Goal: Task Accomplishment & Management: Manage account settings

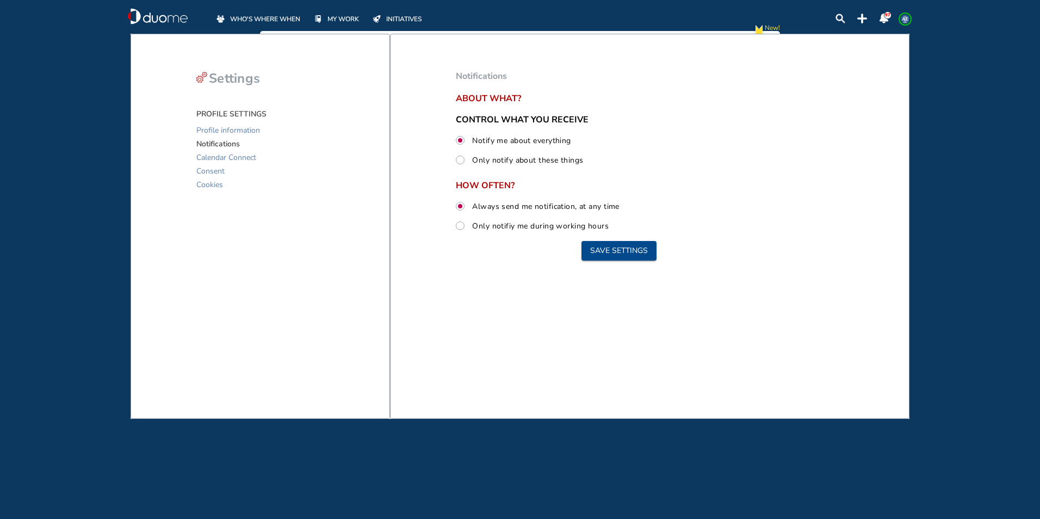
click at [337, 19] on span "MY WORK" at bounding box center [343, 19] width 32 height 11
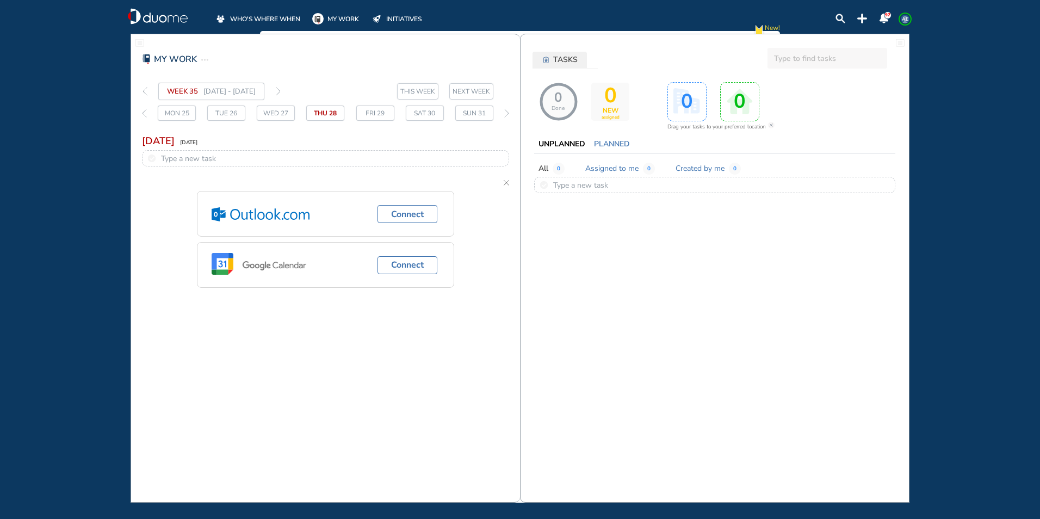
click at [281, 91] on img "thin-right-arrow-grey" at bounding box center [278, 91] width 5 height 9
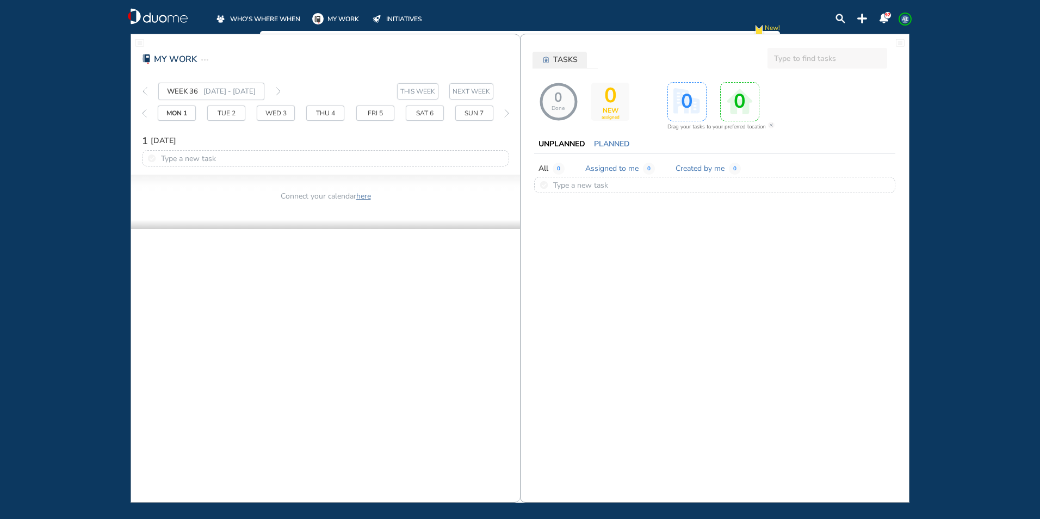
click at [143, 90] on img "thin-left-arrow-grey" at bounding box center [145, 91] width 5 height 9
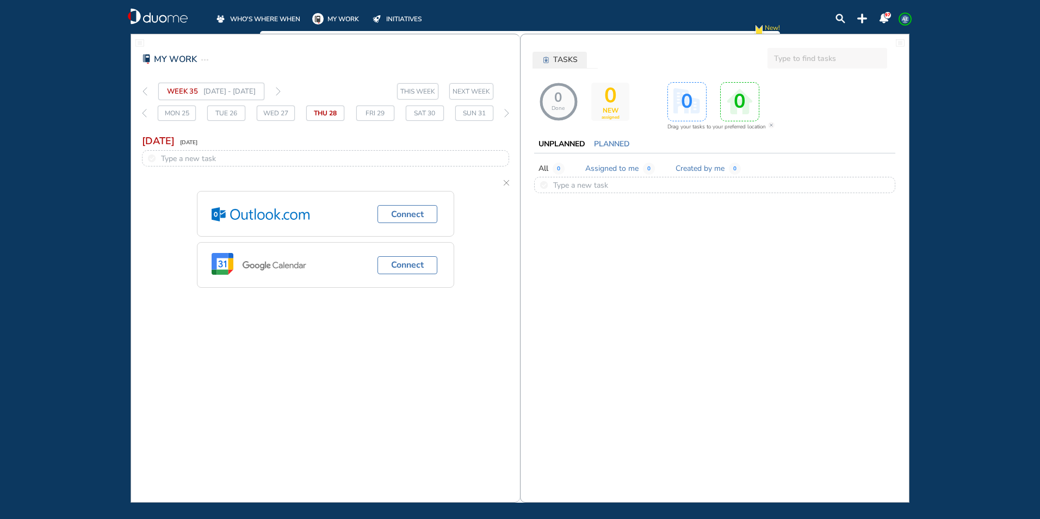
click at [409, 92] on span "THIS WEEK" at bounding box center [417, 91] width 35 height 11
click at [830, 61] on input "text" at bounding box center [828, 58] width 120 height 21
click at [377, 116] on div "Fri 29" at bounding box center [375, 113] width 38 height 15
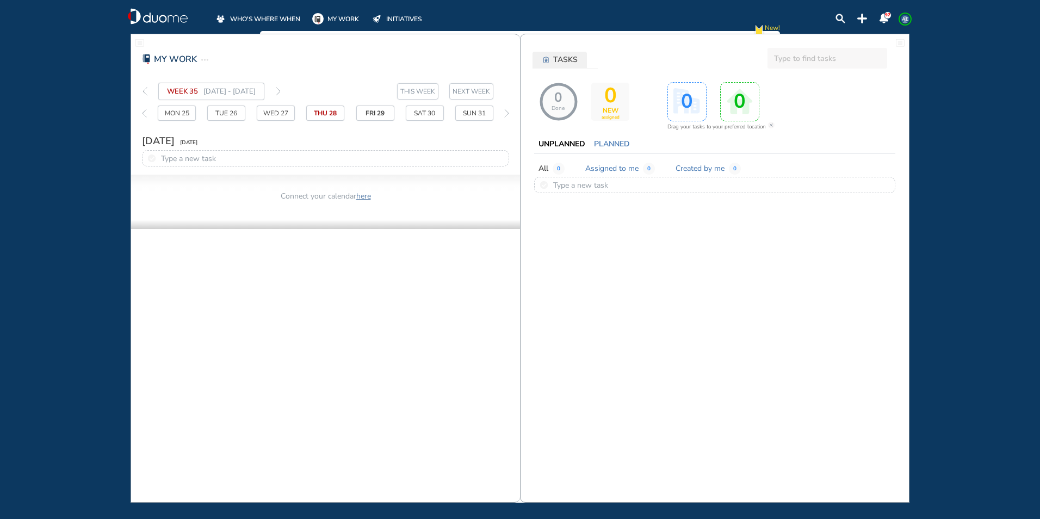
click at [143, 90] on img "thin-left-arrow-grey" at bounding box center [145, 91] width 5 height 9
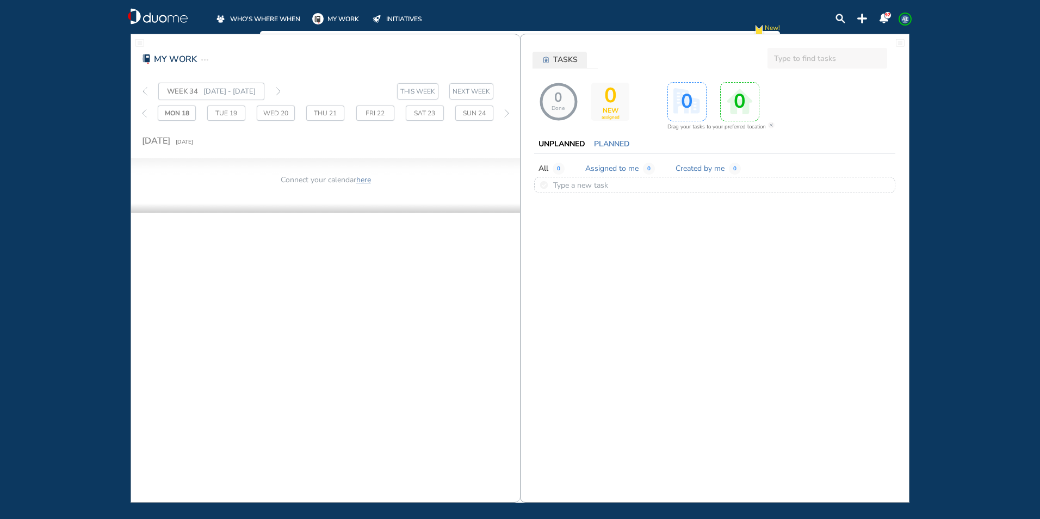
click at [340, 17] on span "MY WORK" at bounding box center [343, 19] width 32 height 11
click at [341, 18] on span "MY WORK" at bounding box center [343, 19] width 32 height 11
click at [341, 20] on span "MY WORK" at bounding box center [343, 19] width 32 height 11
click at [805, 61] on input "text" at bounding box center [828, 58] width 120 height 21
click at [568, 63] on span "TASKS" at bounding box center [565, 59] width 24 height 11
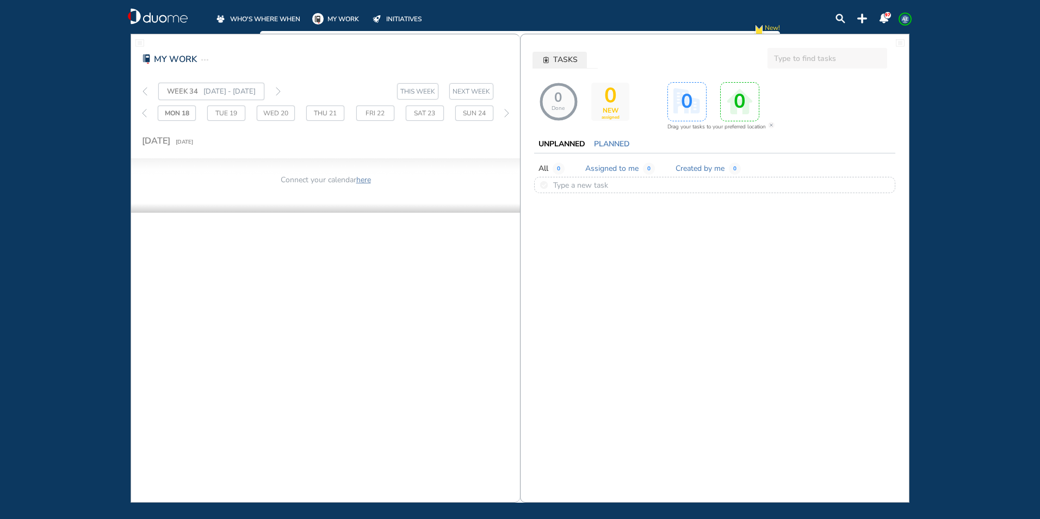
click at [172, 60] on span "MY WORK" at bounding box center [175, 59] width 43 height 13
click at [293, 15] on span "WHO'S WHERE WHEN" at bounding box center [265, 19] width 70 height 11
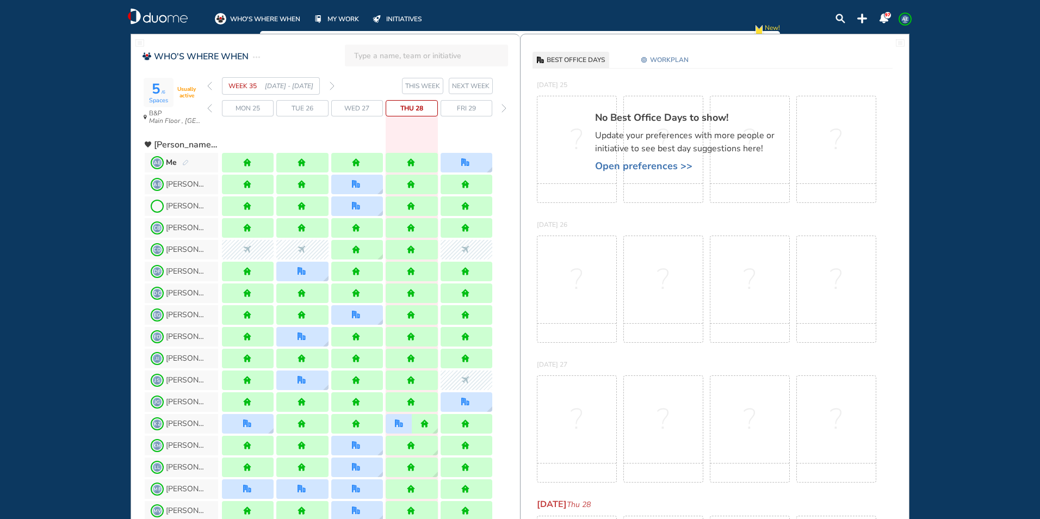
click at [332, 85] on img "forward week" at bounding box center [332, 86] width 5 height 9
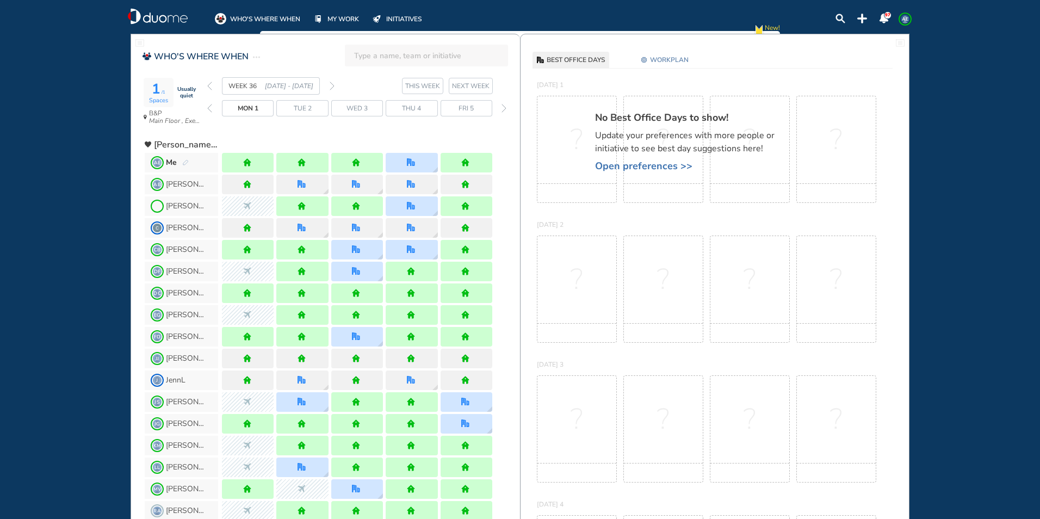
click at [331, 85] on img "forward week" at bounding box center [332, 86] width 5 height 9
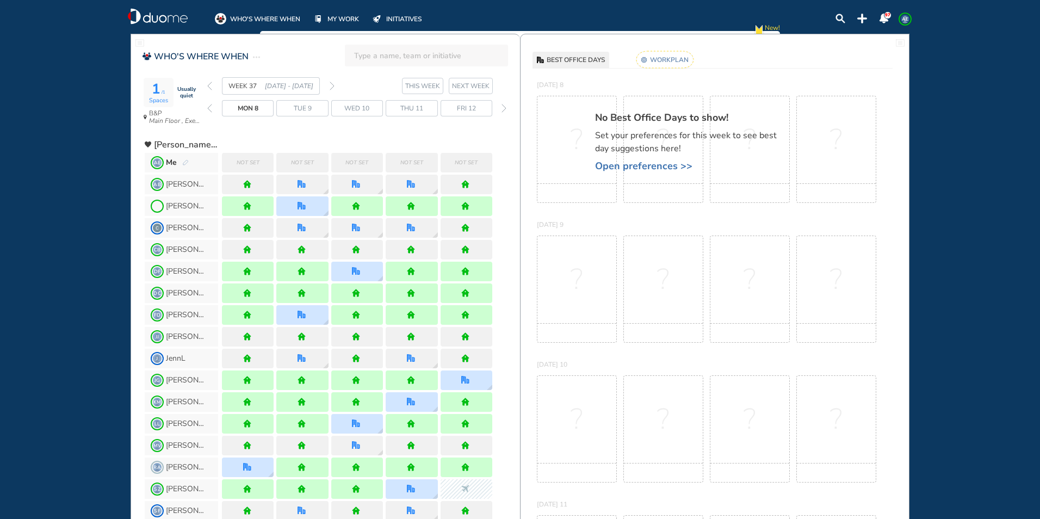
click at [653, 65] on rect at bounding box center [664, 59] width 57 height 17
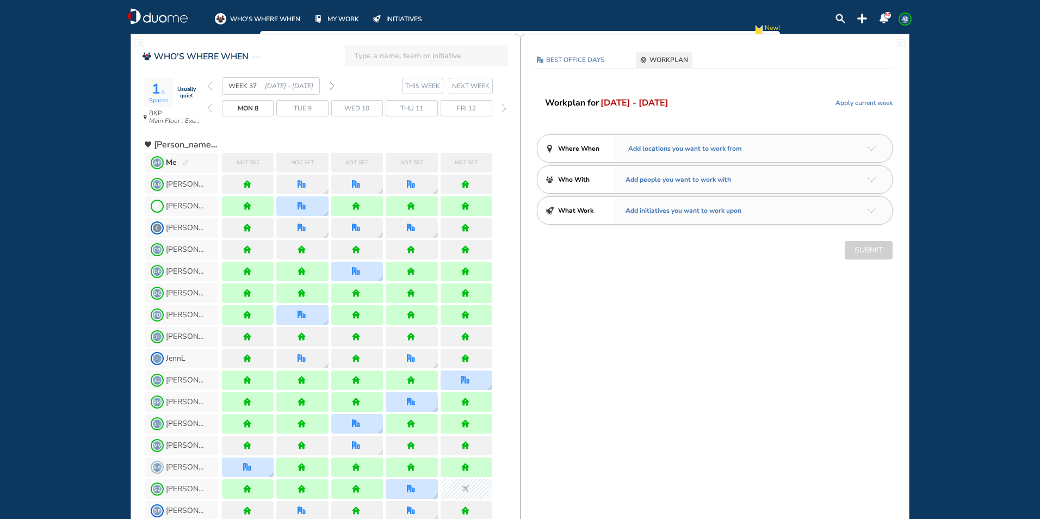
click at [868, 147] on img "arrow-down-a5b4c4" at bounding box center [871, 148] width 9 height 5
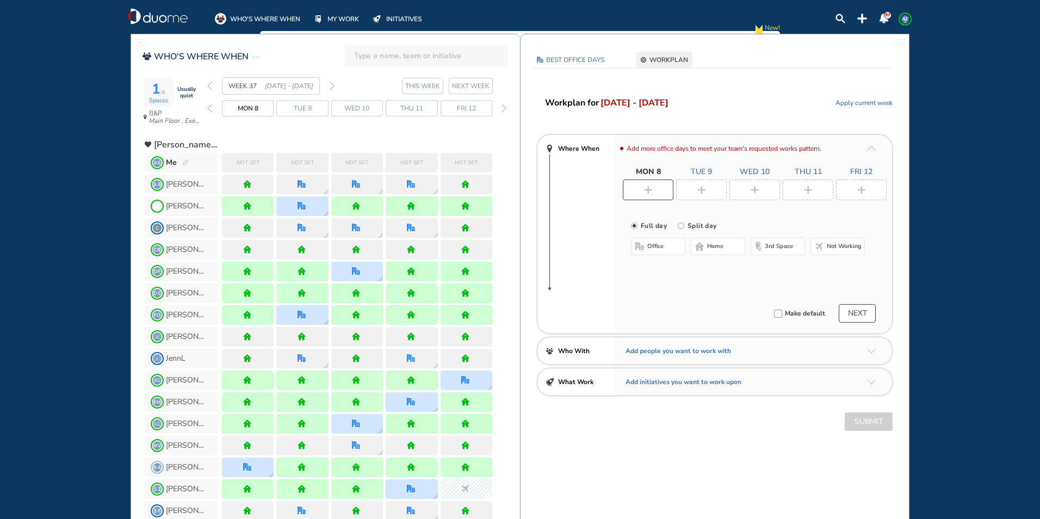
click at [635, 184] on div at bounding box center [648, 190] width 51 height 21
click at [713, 244] on span "home" at bounding box center [715, 246] width 16 height 9
drag, startPoint x: 704, startPoint y: 193, endPoint x: 696, endPoint y: 230, distance: 38.4
click at [704, 192] on img "plus-rounded-bdbdbd" at bounding box center [701, 190] width 8 height 8
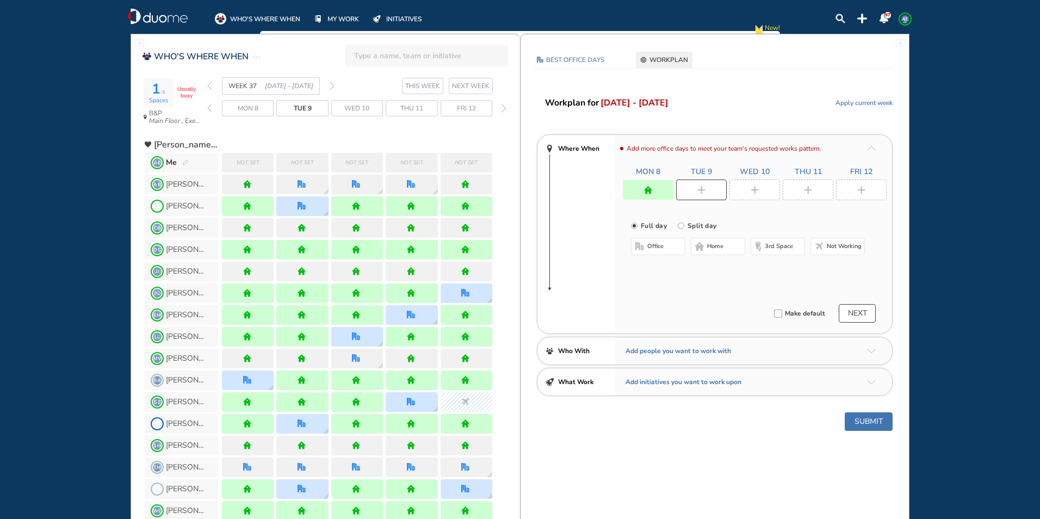
click at [706, 248] on button "home" at bounding box center [718, 246] width 54 height 17
click at [757, 190] on img "plus-rounded-bdbdbd" at bounding box center [755, 190] width 8 height 8
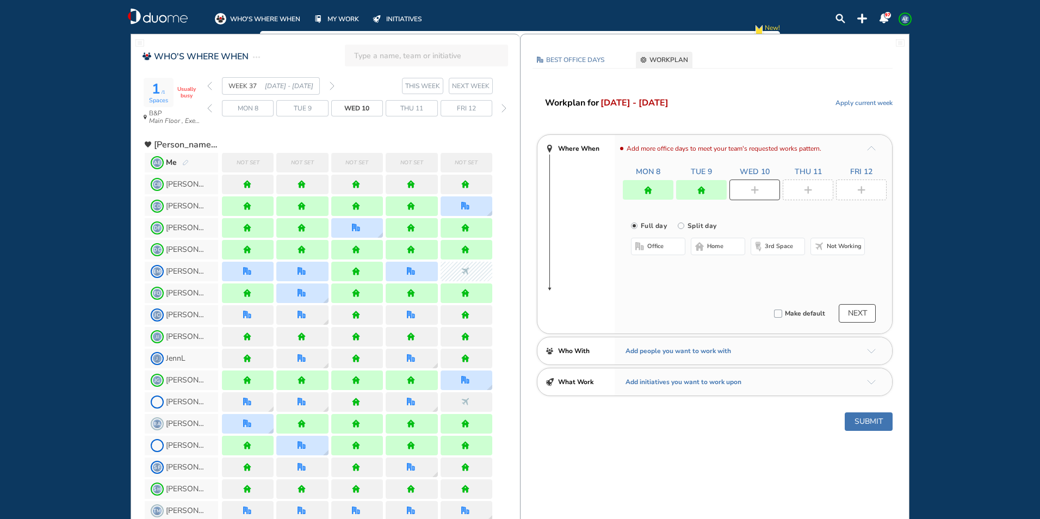
click at [715, 246] on span "home" at bounding box center [715, 246] width 16 height 9
click at [806, 188] on img "plus-rounded-bdbdbd" at bounding box center [808, 190] width 8 height 8
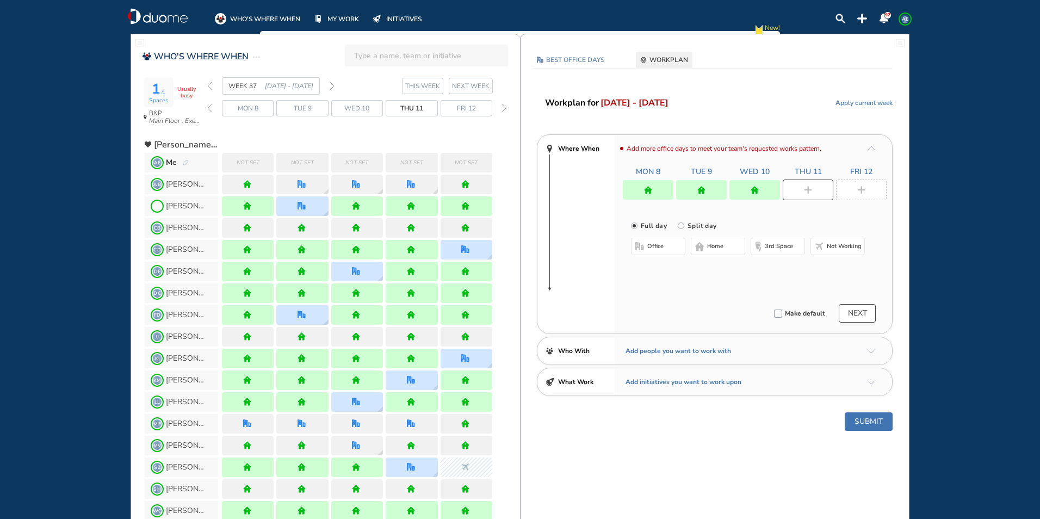
click at [649, 246] on span "office" at bounding box center [655, 246] width 16 height 9
click at [864, 195] on div at bounding box center [861, 190] width 51 height 21
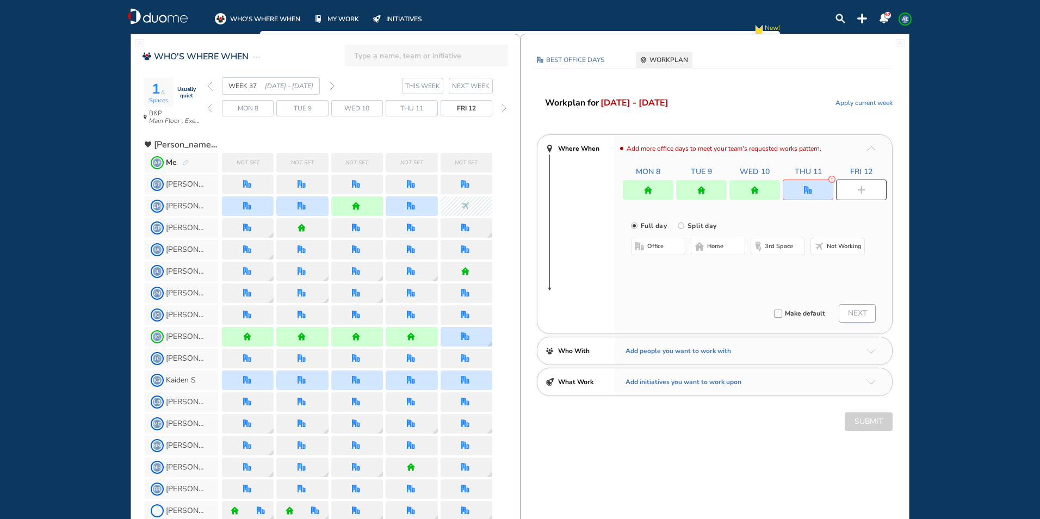
click at [672, 242] on button "office" at bounding box center [658, 246] width 54 height 17
click at [755, 193] on img "home" at bounding box center [755, 190] width 8 height 8
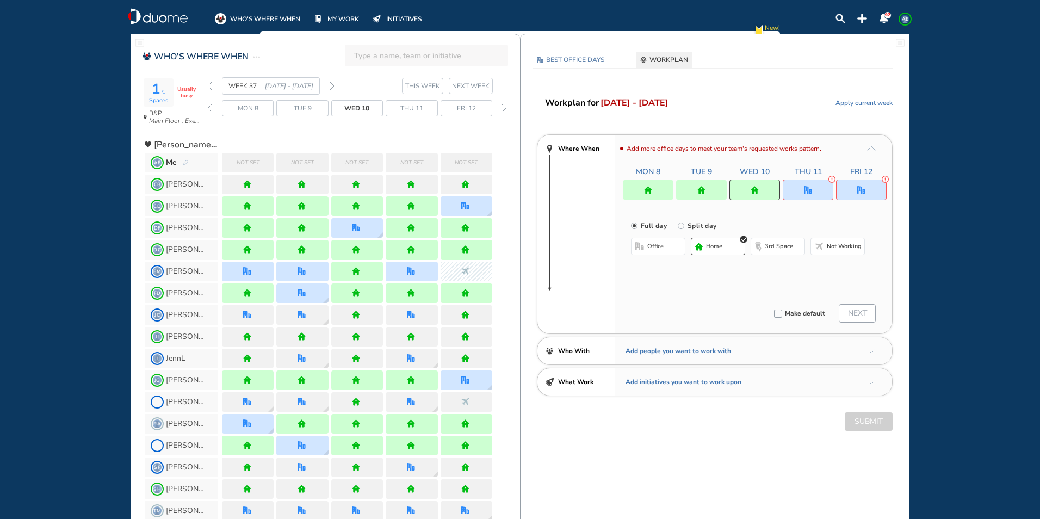
click at [669, 250] on button "office" at bounding box center [658, 246] width 54 height 17
click at [697, 190] on div at bounding box center [701, 190] width 51 height 20
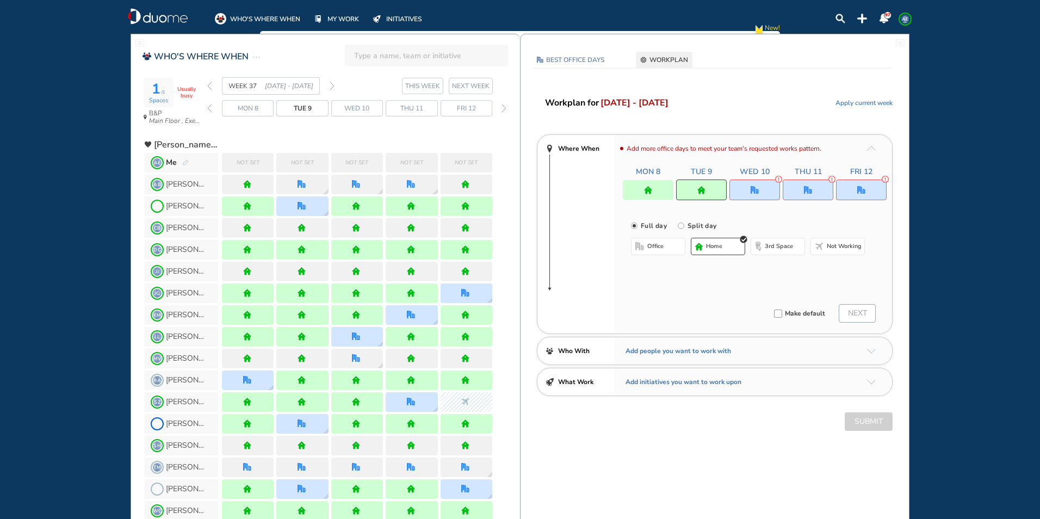
click at [665, 245] on button "office" at bounding box center [658, 246] width 54 height 17
click at [657, 194] on div at bounding box center [648, 190] width 51 height 20
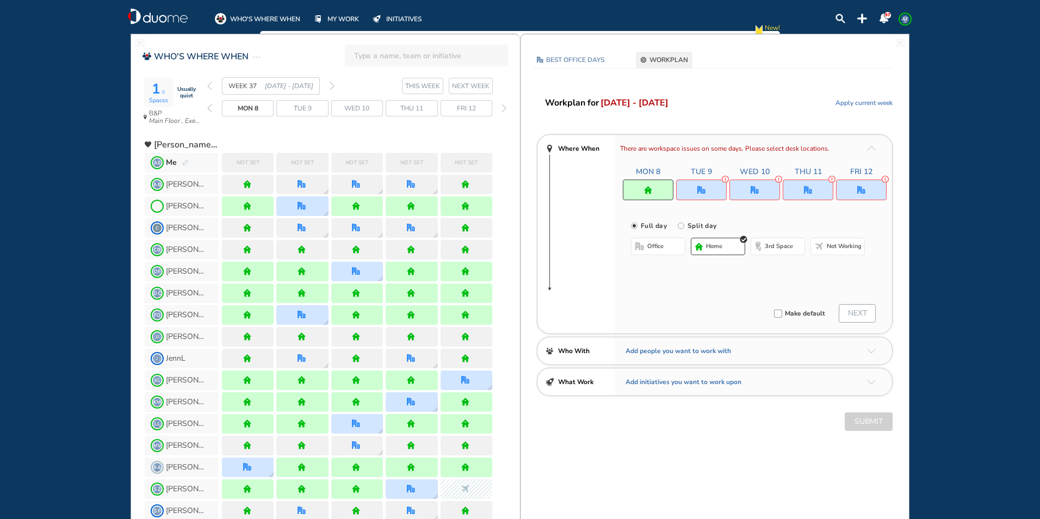
drag, startPoint x: 657, startPoint y: 194, endPoint x: 651, endPoint y: 243, distance: 49.9
click at [651, 243] on span "office" at bounding box center [655, 246] width 16 height 9
click at [645, 267] on button "Select location" at bounding box center [660, 268] width 44 height 11
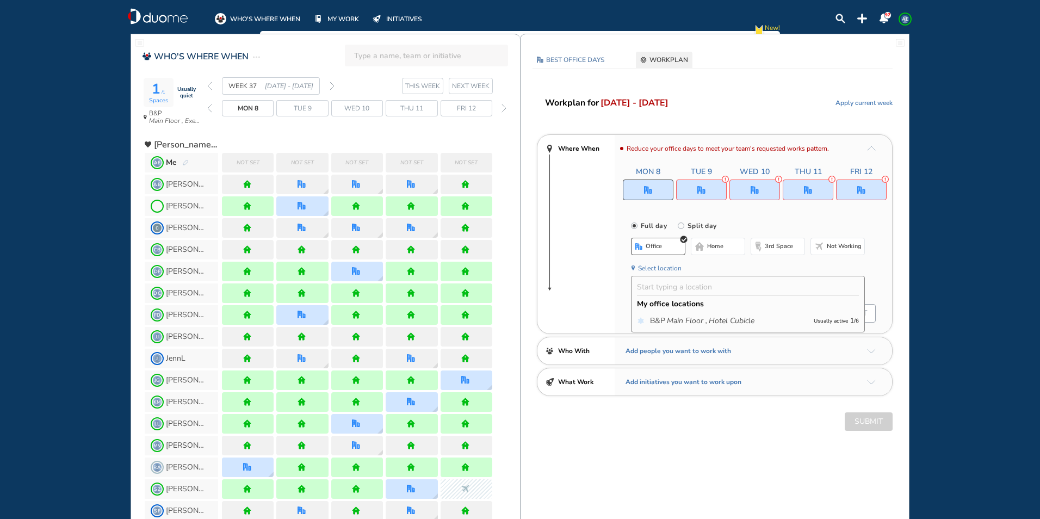
click at [663, 269] on button "Select location" at bounding box center [660, 268] width 44 height 11
drag, startPoint x: 694, startPoint y: 193, endPoint x: 694, endPoint y: 208, distance: 15.2
click at [695, 193] on div at bounding box center [701, 190] width 51 height 21
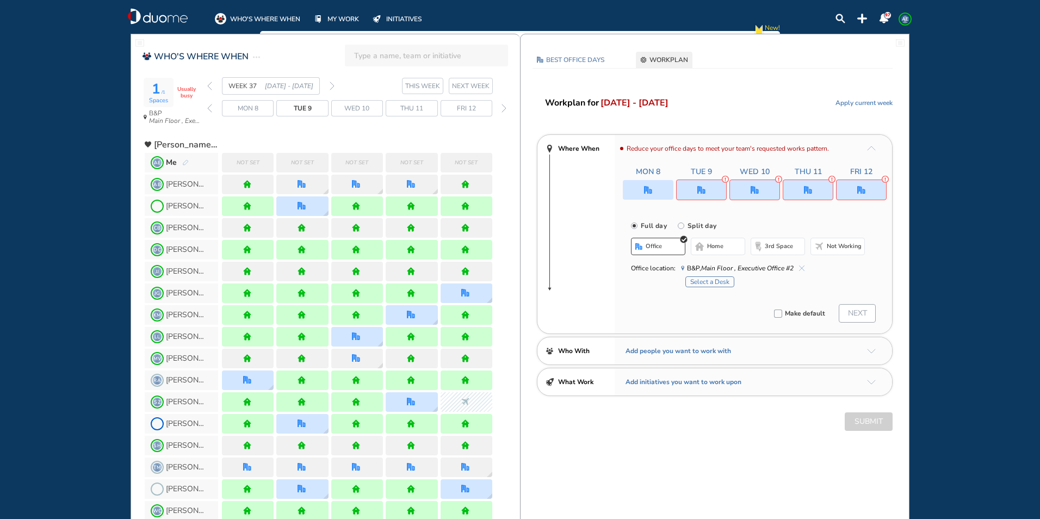
click at [702, 250] on img "home-bdbdbd" at bounding box center [699, 246] width 9 height 9
drag, startPoint x: 751, startPoint y: 190, endPoint x: 741, endPoint y: 232, distance: 43.7
click at [751, 192] on img "office" at bounding box center [755, 190] width 8 height 8
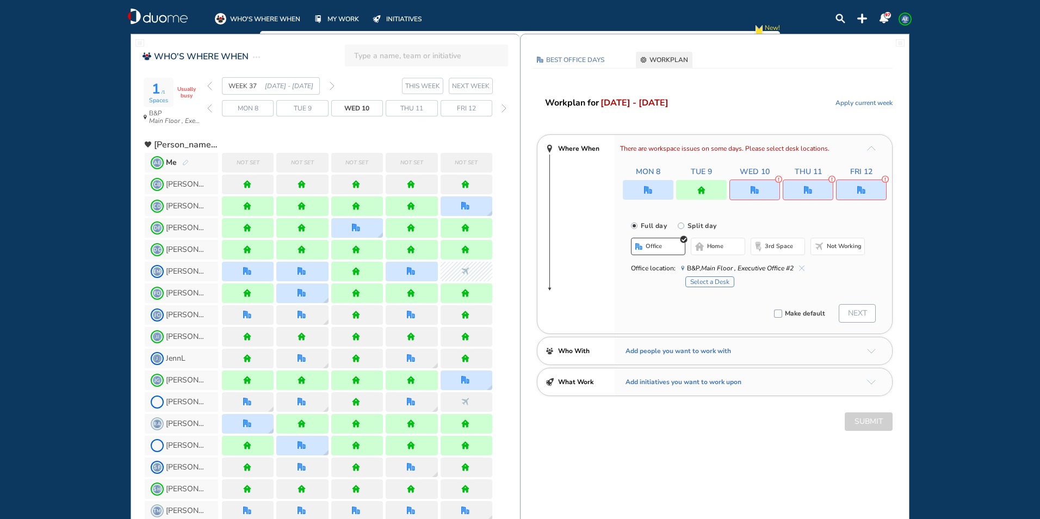
click at [726, 248] on button "home" at bounding box center [718, 246] width 54 height 17
drag, startPoint x: 821, startPoint y: 186, endPoint x: 739, endPoint y: 227, distance: 91.7
click at [820, 186] on div at bounding box center [808, 190] width 51 height 21
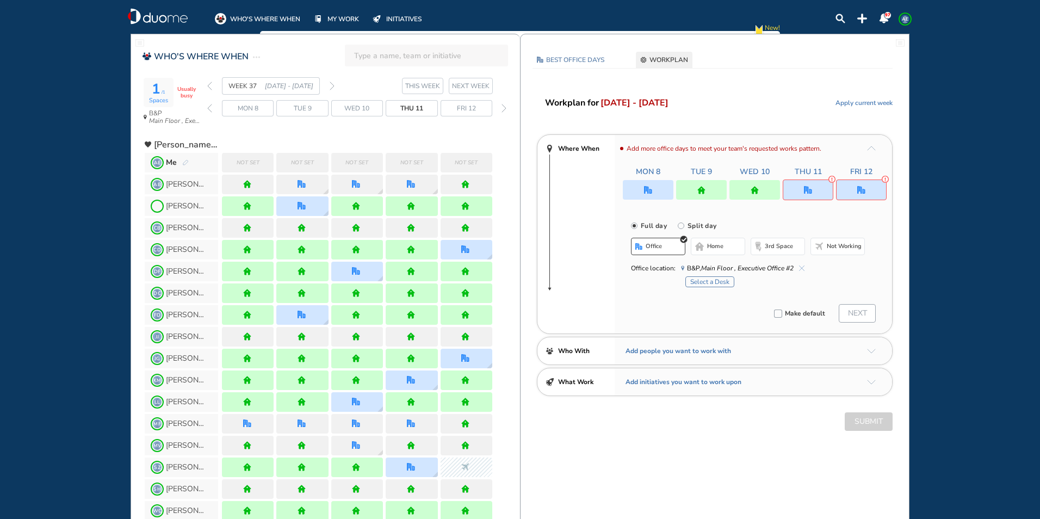
click at [723, 246] on span "home" at bounding box center [715, 246] width 16 height 9
click at [861, 191] on img "office" at bounding box center [861, 190] width 8 height 8
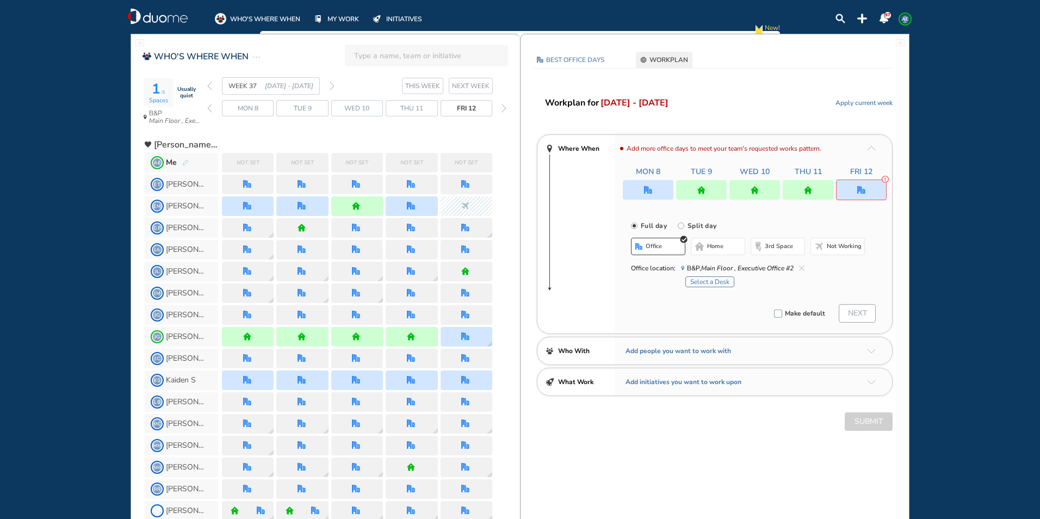
click at [713, 248] on span "home" at bounding box center [715, 246] width 16 height 9
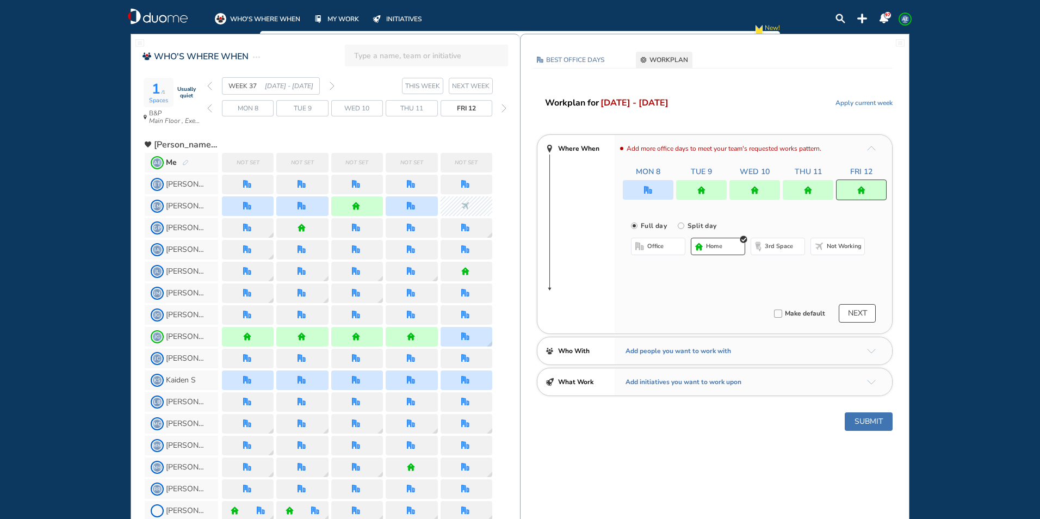
click at [660, 202] on div "Add more office days to meet your team's requested works pattern. Mon 8 Tue 9 W…" at bounding box center [753, 234] width 277 height 199
click at [654, 245] on span "office" at bounding box center [655, 246] width 16 height 9
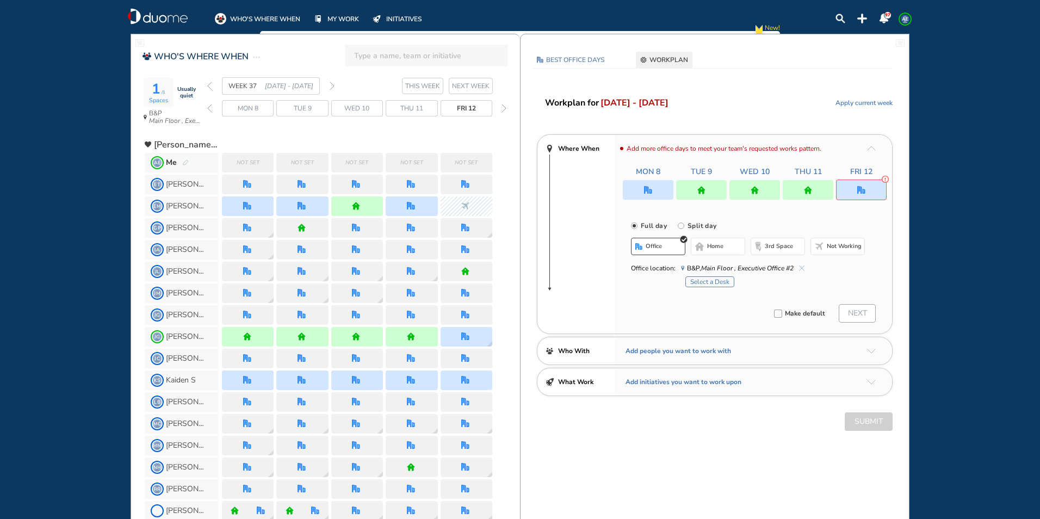
click at [859, 189] on img "office" at bounding box center [861, 190] width 8 height 8
click at [659, 250] on span "office" at bounding box center [654, 246] width 16 height 9
click at [642, 183] on div at bounding box center [648, 190] width 51 height 20
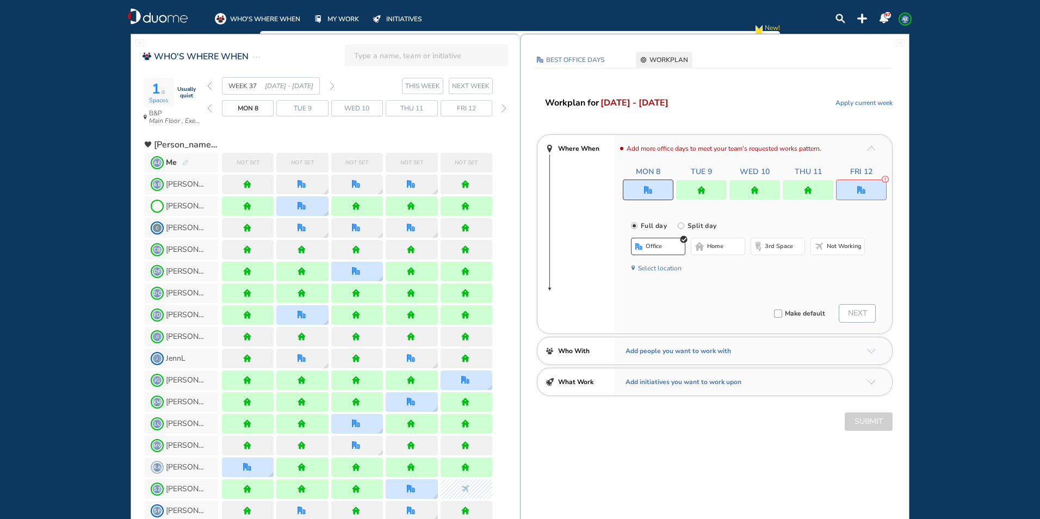
click at [673, 242] on button "office" at bounding box center [658, 246] width 54 height 17
drag, startPoint x: 654, startPoint y: 192, endPoint x: 717, endPoint y: 226, distance: 71.8
click at [656, 194] on div at bounding box center [648, 190] width 51 height 21
drag, startPoint x: 717, startPoint y: 226, endPoint x: 727, endPoint y: 248, distance: 23.4
click at [727, 248] on button "home" at bounding box center [718, 246] width 54 height 17
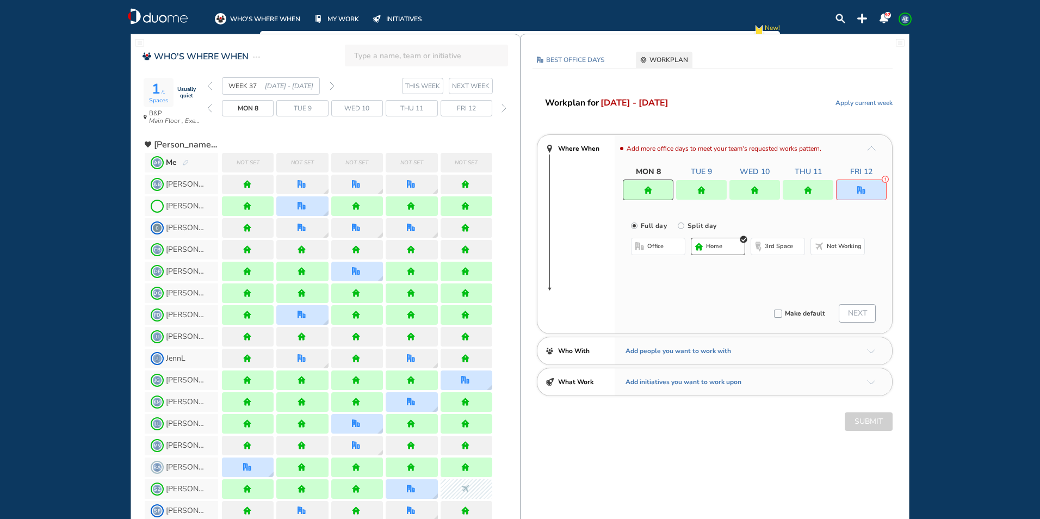
click at [708, 270] on div "office home 3rd space Not working" at bounding box center [748, 254] width 234 height 33
click at [863, 184] on div at bounding box center [861, 190] width 51 height 21
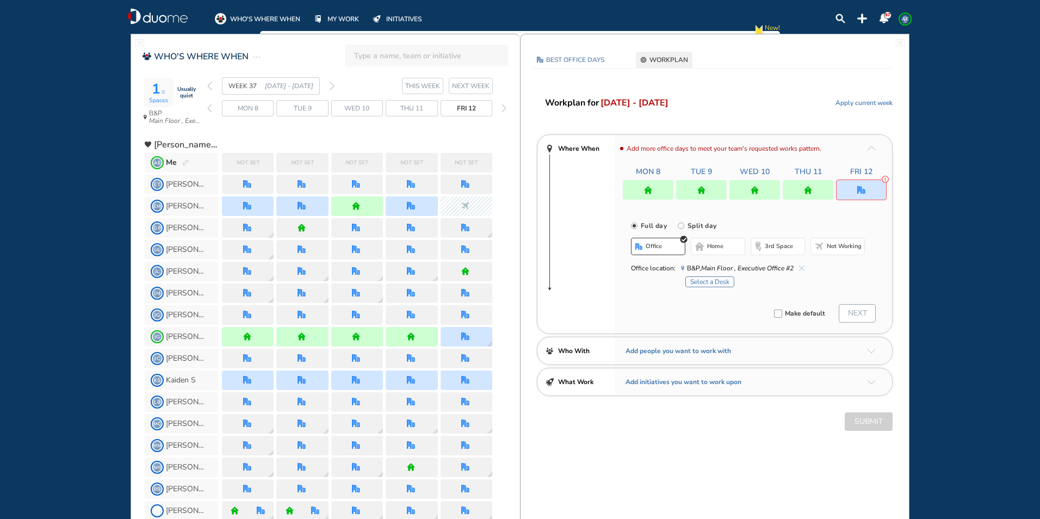
click at [658, 239] on button "office" at bounding box center [658, 246] width 54 height 17
click at [697, 284] on button "Select a Desk" at bounding box center [709, 281] width 49 height 11
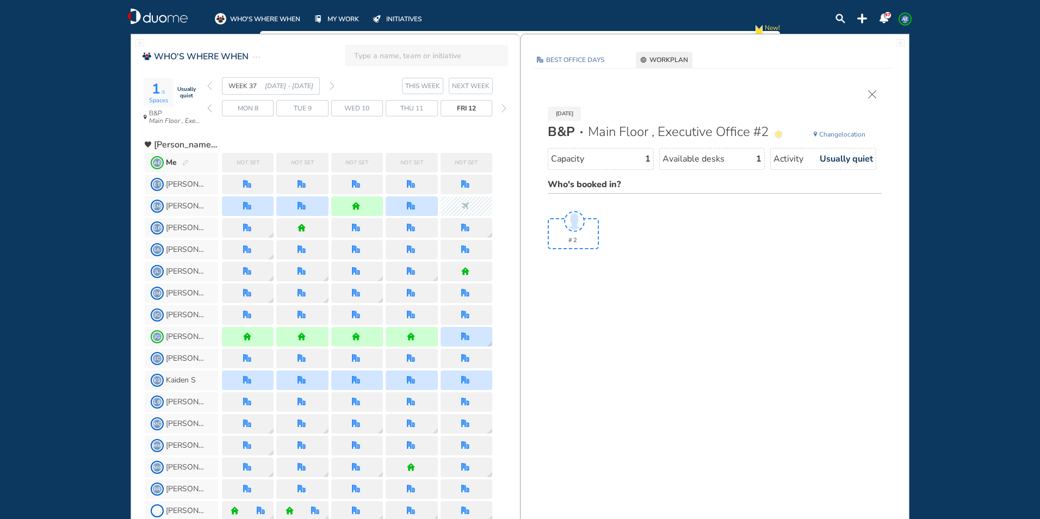
click at [330, 85] on section "WEEK 37 [DATE] - [DATE] THIS WEEK NEXT WEEK" at bounding box center [363, 85] width 313 height 17
click at [330, 84] on img "forward week" at bounding box center [332, 86] width 5 height 9
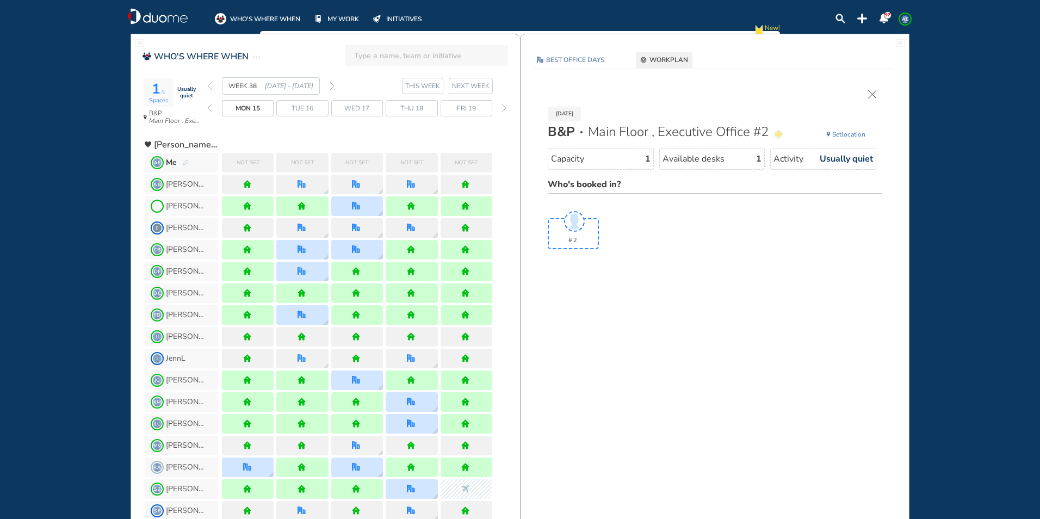
click at [829, 137] on img "location-pin-4175b1" at bounding box center [828, 134] width 4 height 7
click at [211, 83] on img "back week" at bounding box center [209, 86] width 5 height 9
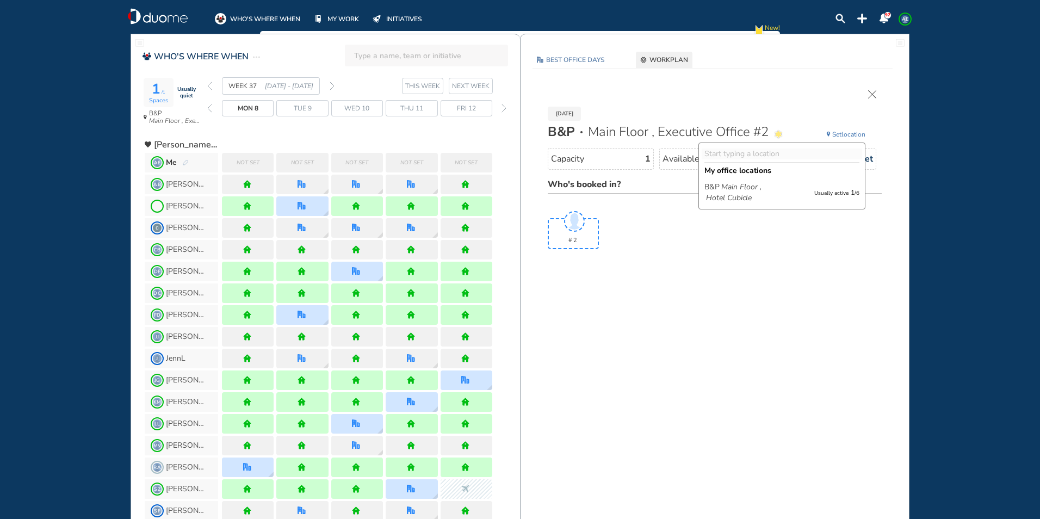
click at [652, 278] on div "[DATE] B&P Main Floor , Executive Office #2 Set location My office locations [G…" at bounding box center [714, 183] width 367 height 208
click at [212, 83] on img "back week" at bounding box center [209, 86] width 5 height 9
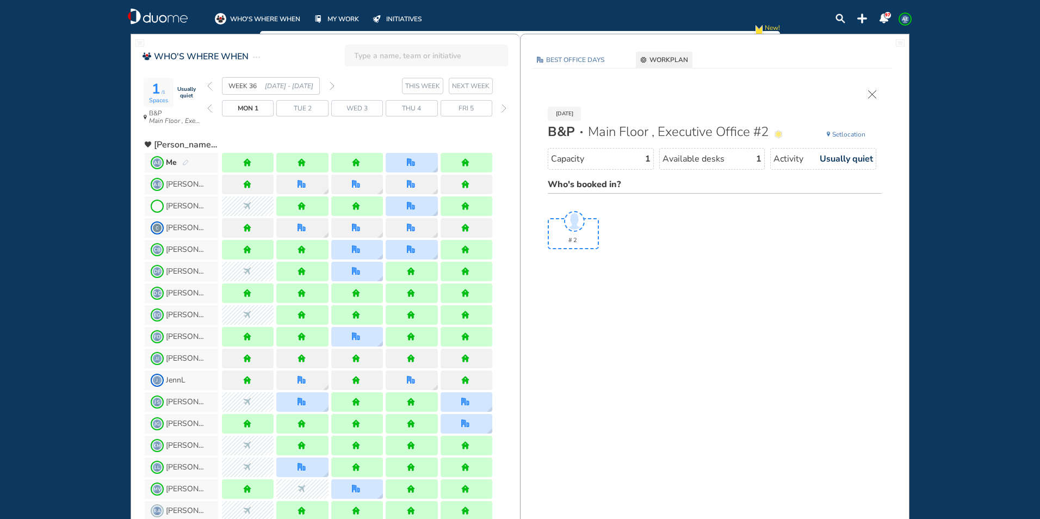
click at [212, 83] on img "back week" at bounding box center [209, 86] width 5 height 9
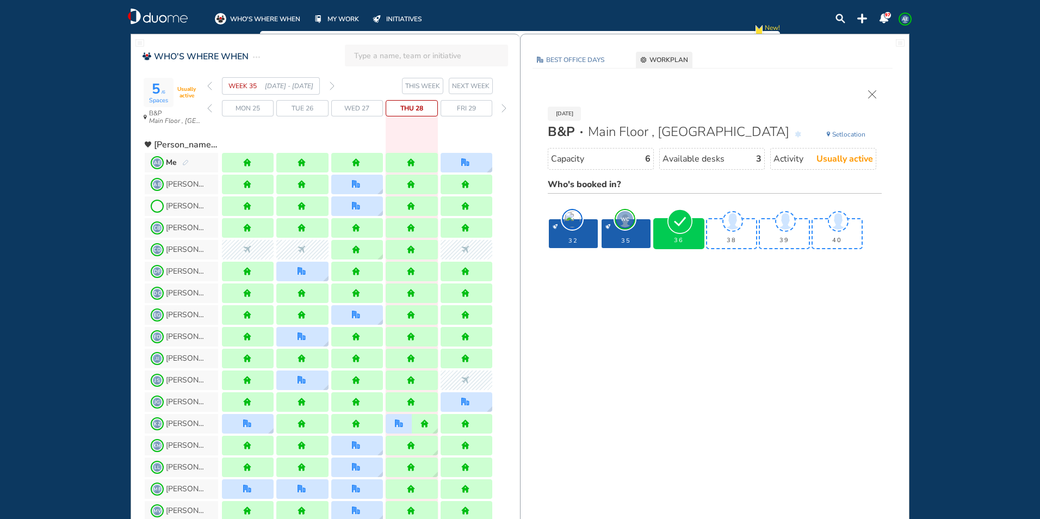
click at [335, 86] on section "WEEK 35 [DATE] - [DATE] THIS WEEK NEXT WEEK" at bounding box center [363, 85] width 313 height 17
click at [330, 84] on div "WEEK 35 [DATE] - [DATE]" at bounding box center [270, 85] width 127 height 17
click at [333, 88] on img "forward week" at bounding box center [332, 86] width 5 height 9
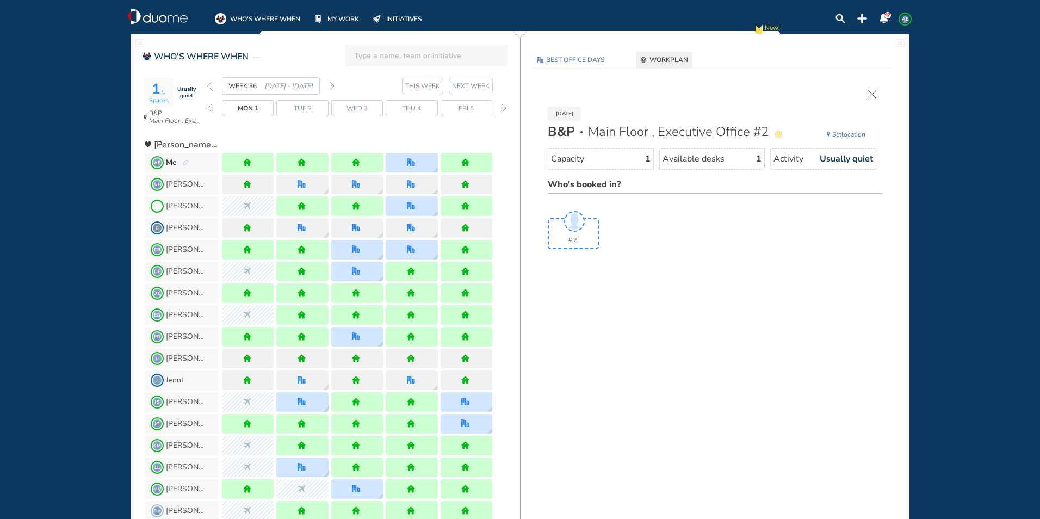
click at [333, 85] on img "forward week" at bounding box center [332, 86] width 5 height 9
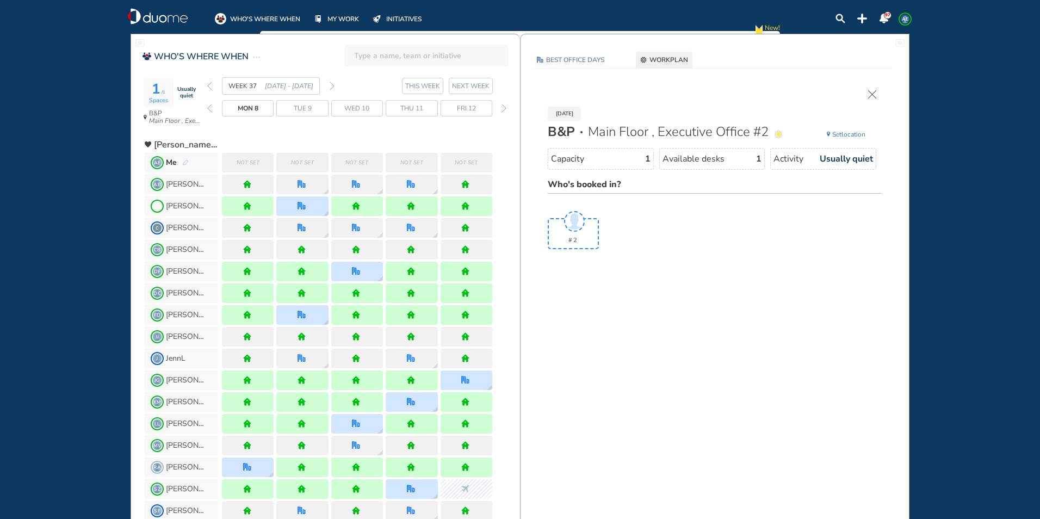
click at [839, 131] on span "Set" at bounding box center [836, 134] width 9 height 9
click at [874, 95] on img "cross-thin" at bounding box center [872, 94] width 8 height 8
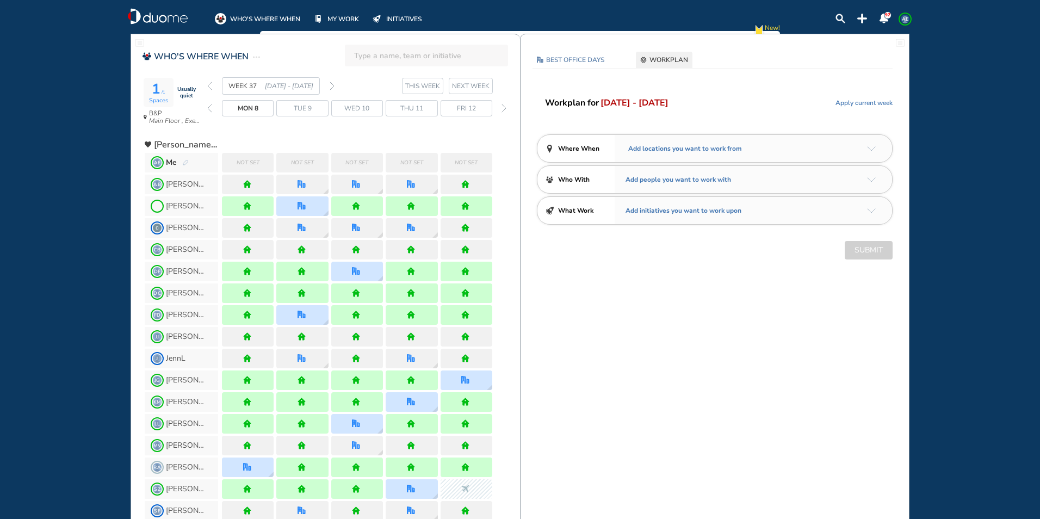
click at [869, 150] on img "arrow-down-a5b4c4" at bounding box center [871, 148] width 9 height 5
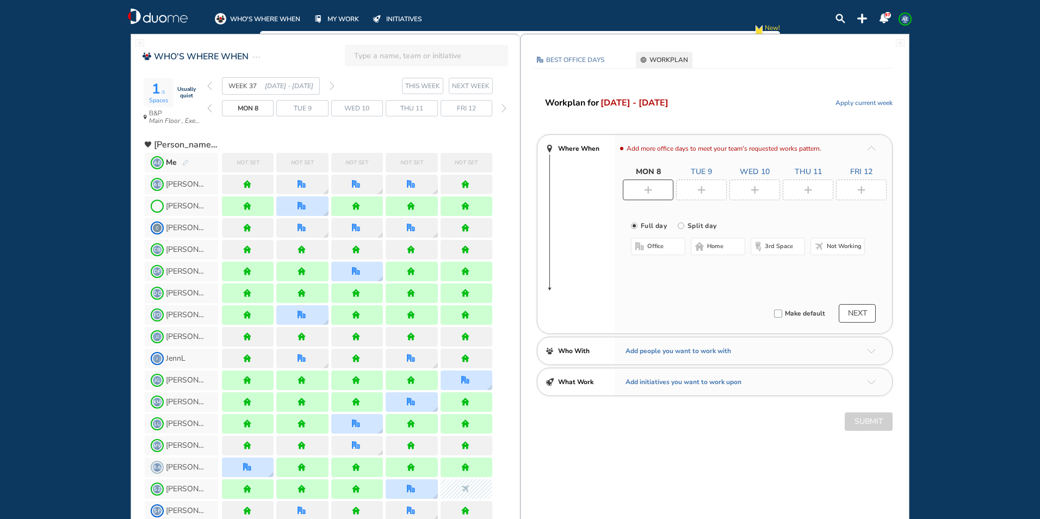
click at [654, 190] on div at bounding box center [648, 190] width 51 height 21
click at [715, 241] on button "home" at bounding box center [718, 246] width 54 height 17
click at [701, 186] on img "plus-rounded-bdbdbd" at bounding box center [701, 190] width 8 height 8
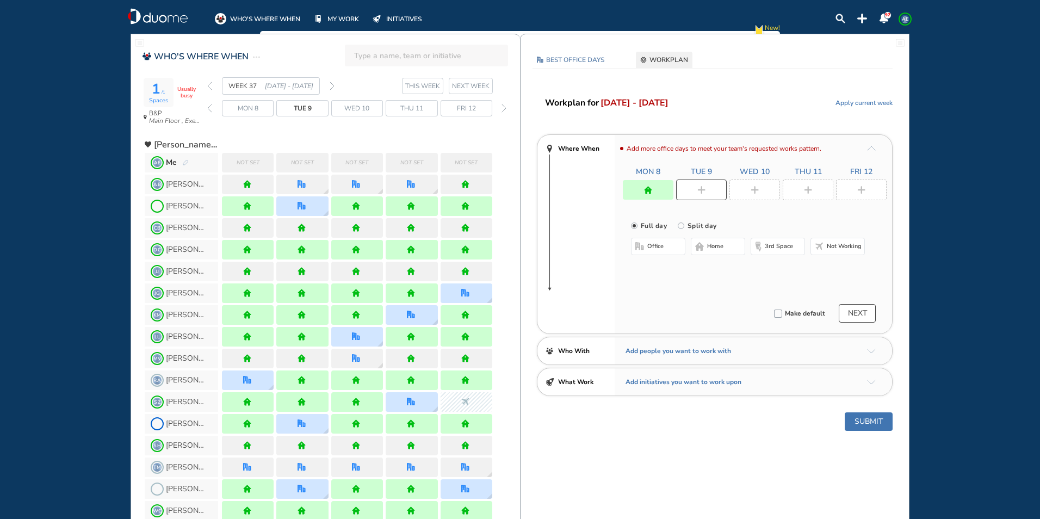
click at [707, 243] on button "home" at bounding box center [718, 246] width 54 height 17
click at [745, 190] on div at bounding box center [754, 190] width 51 height 21
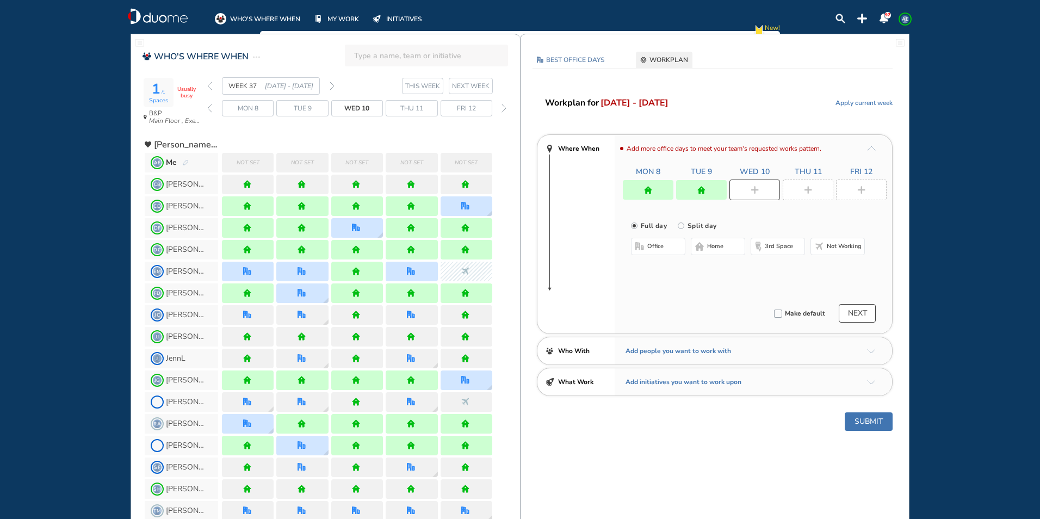
click at [662, 242] on button "office" at bounding box center [658, 246] width 54 height 17
click at [721, 248] on span "home" at bounding box center [715, 246] width 16 height 9
click at [818, 184] on div at bounding box center [808, 190] width 51 height 21
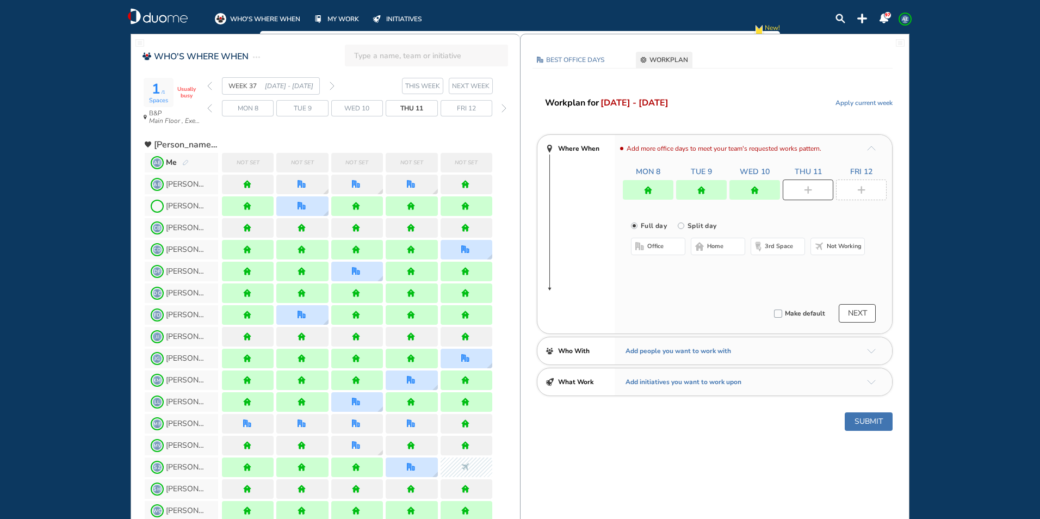
click at [673, 246] on button "office" at bounding box center [658, 246] width 54 height 17
click at [862, 194] on div at bounding box center [861, 190] width 51 height 21
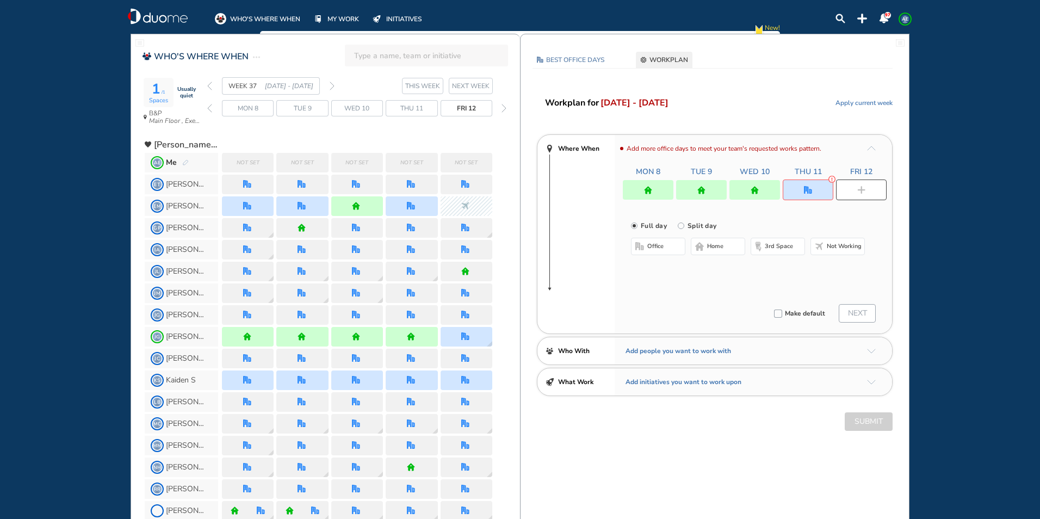
click at [713, 244] on span "home" at bounding box center [715, 246] width 16 height 9
click at [800, 194] on div at bounding box center [808, 190] width 51 height 21
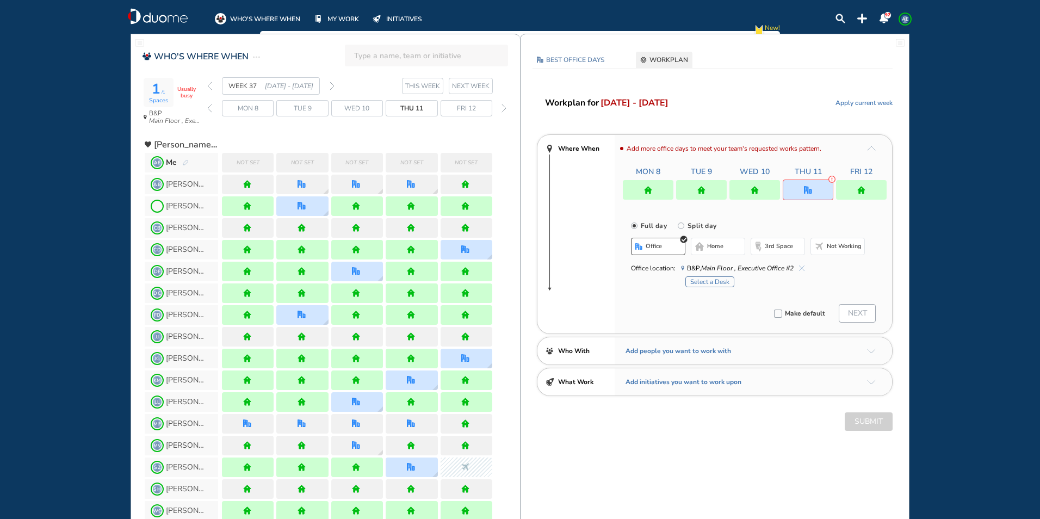
click at [727, 245] on button "home" at bounding box center [718, 246] width 54 height 17
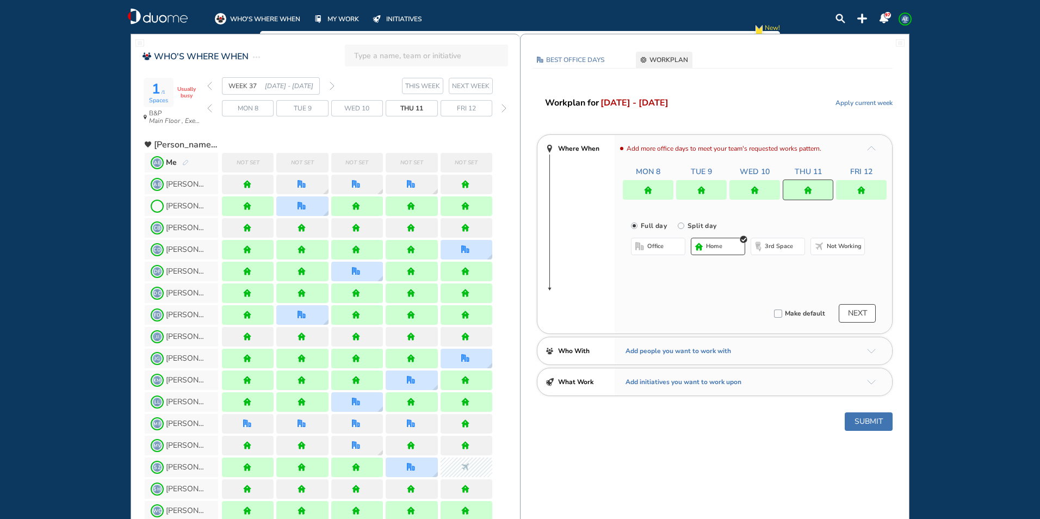
click at [331, 87] on img "forward week" at bounding box center [332, 86] width 5 height 9
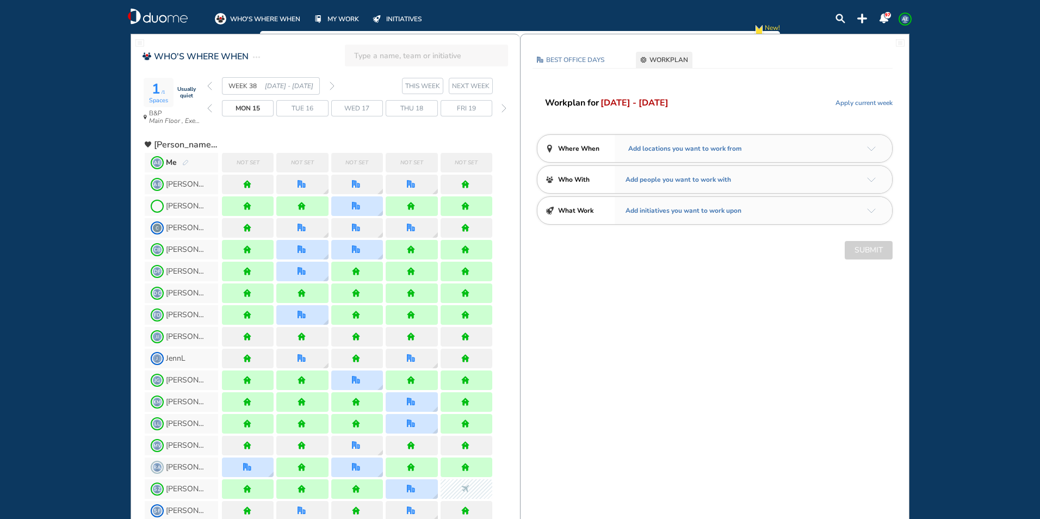
click at [875, 153] on div "Add locations you want to work from" at bounding box center [753, 148] width 277 height 27
click at [873, 151] on img "arrow-down-a5b4c4" at bounding box center [871, 148] width 9 height 5
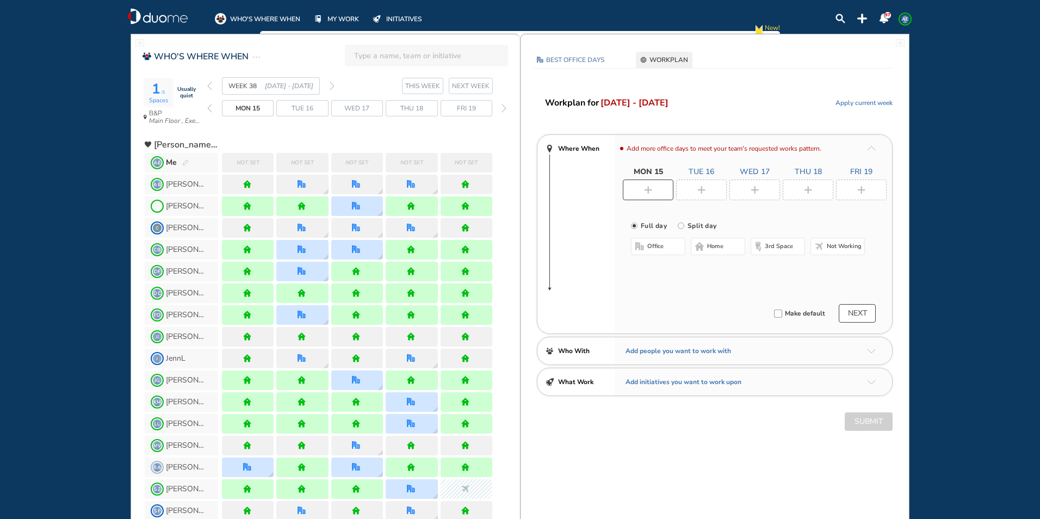
drag, startPoint x: 653, startPoint y: 190, endPoint x: 666, endPoint y: 198, distance: 14.6
click at [654, 191] on div at bounding box center [648, 190] width 51 height 21
click at [713, 245] on span "home" at bounding box center [715, 246] width 16 height 9
drag, startPoint x: 706, startPoint y: 188, endPoint x: 691, endPoint y: 208, distance: 24.5
click at [707, 188] on div at bounding box center [701, 190] width 51 height 21
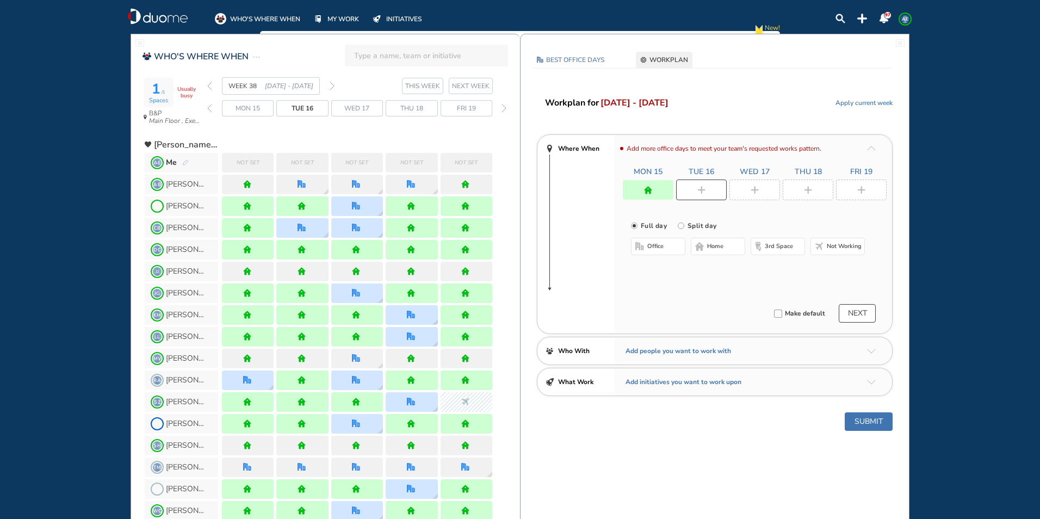
click at [710, 245] on span "home" at bounding box center [715, 246] width 16 height 9
click at [755, 191] on img "plus-rounded-bdbdbd" at bounding box center [755, 190] width 8 height 8
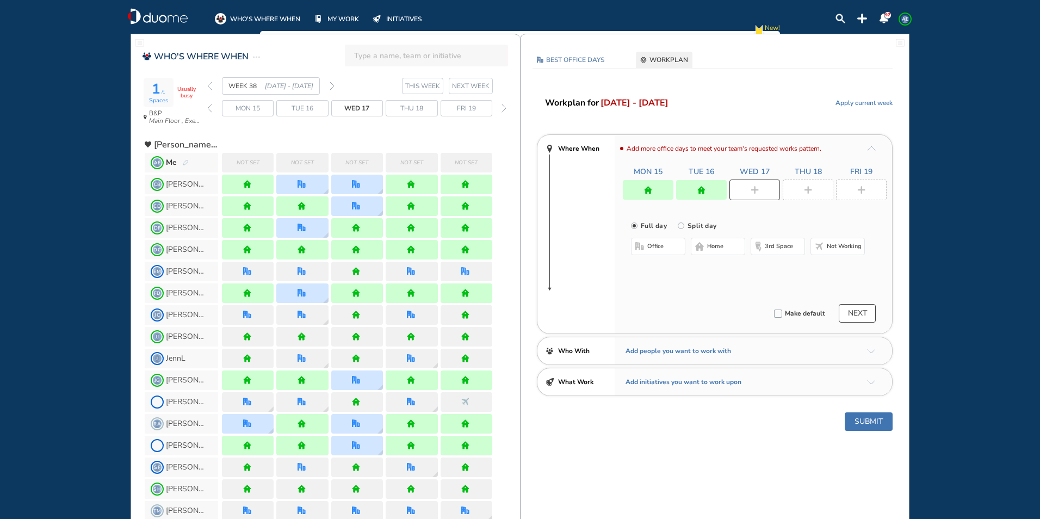
drag, startPoint x: 721, startPoint y: 249, endPoint x: 772, endPoint y: 218, distance: 60.1
click at [721, 245] on span "home" at bounding box center [715, 246] width 16 height 9
click at [814, 195] on div at bounding box center [808, 190] width 51 height 21
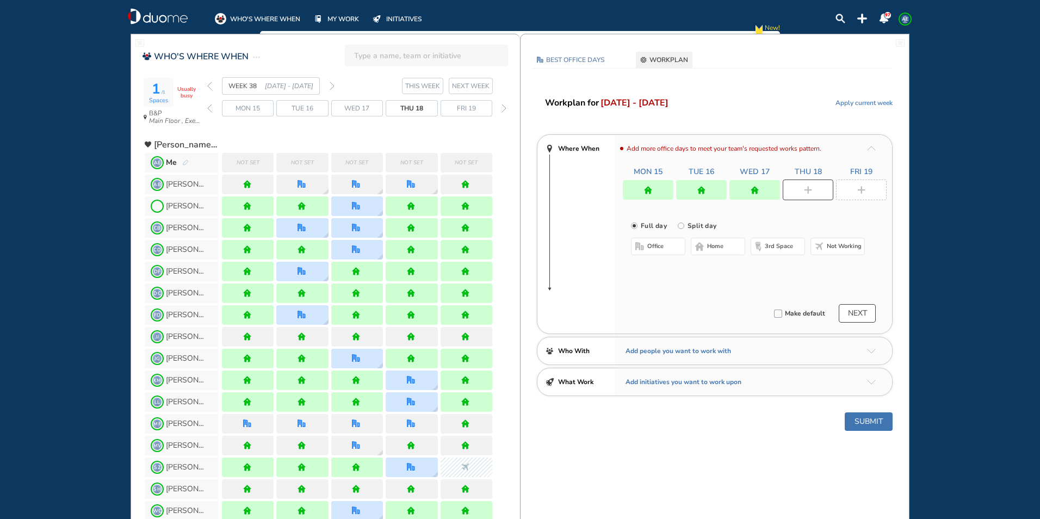
click at [652, 245] on span "office" at bounding box center [655, 246] width 16 height 9
click at [721, 248] on span "home" at bounding box center [715, 246] width 16 height 9
drag, startPoint x: 861, startPoint y: 194, endPoint x: 731, endPoint y: 227, distance: 134.0
click at [861, 194] on div at bounding box center [861, 190] width 51 height 21
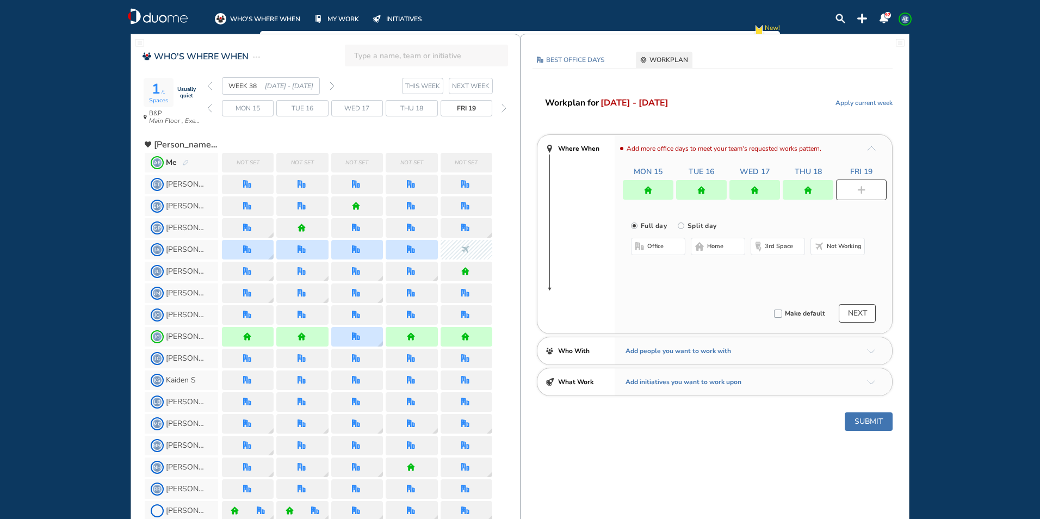
click at [673, 245] on button "office" at bounding box center [658, 246] width 54 height 17
click at [736, 191] on div at bounding box center [754, 190] width 51 height 20
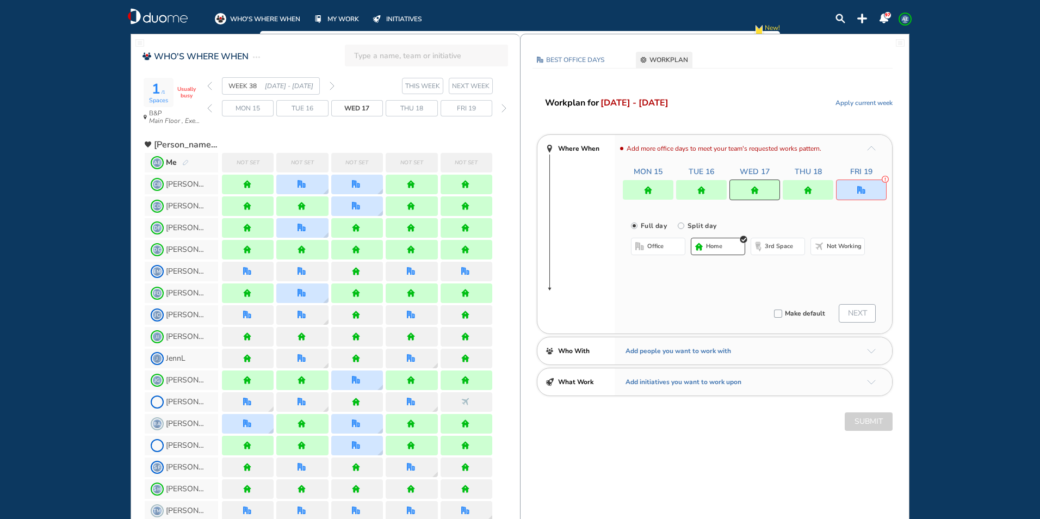
click at [676, 246] on button "office" at bounding box center [658, 246] width 54 height 17
click at [708, 197] on div at bounding box center [701, 190] width 51 height 20
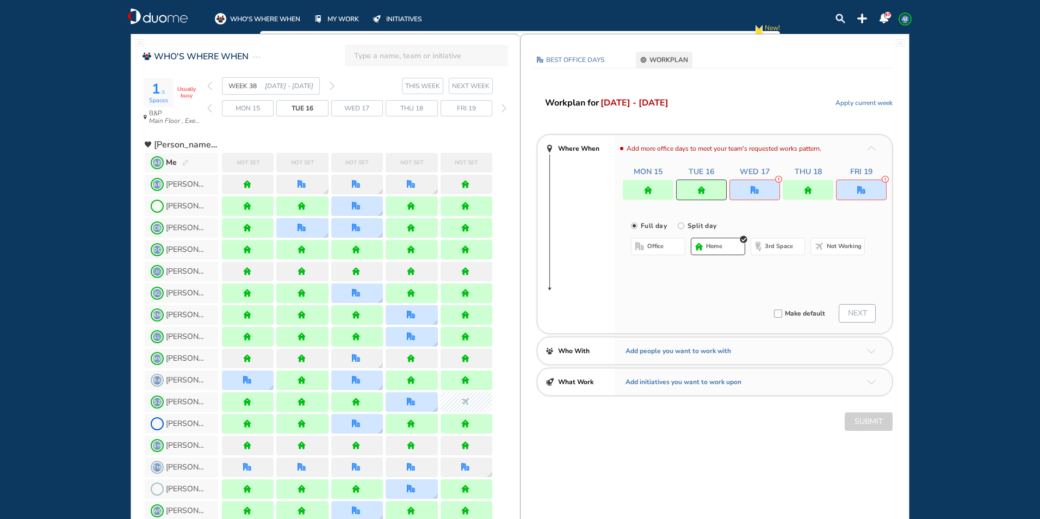
click at [669, 246] on button "office" at bounding box center [658, 246] width 54 height 17
drag, startPoint x: 664, startPoint y: 188, endPoint x: 662, endPoint y: 195, distance: 7.3
click at [664, 189] on div at bounding box center [648, 190] width 51 height 20
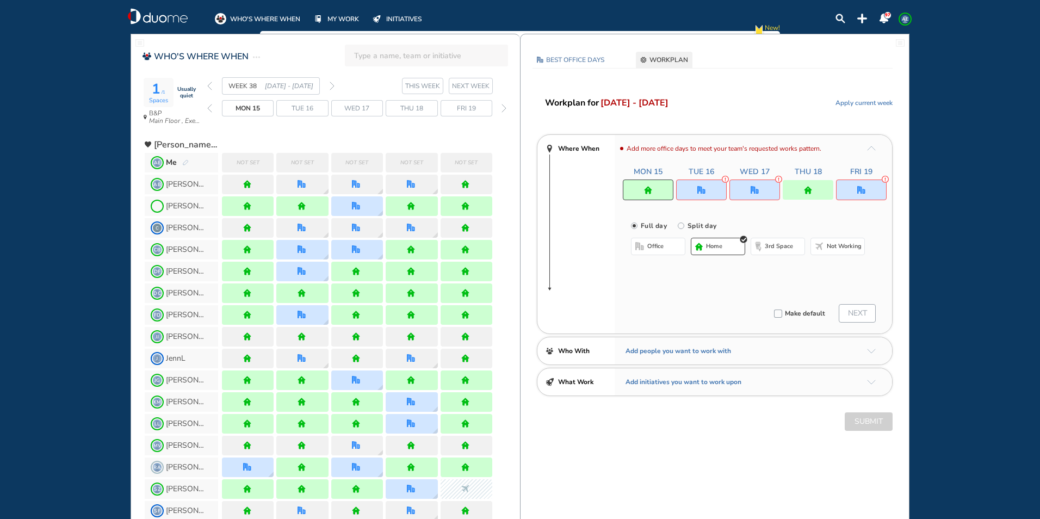
click at [661, 245] on span "office" at bounding box center [655, 246] width 16 height 9
click at [657, 268] on button "Select location" at bounding box center [660, 268] width 44 height 11
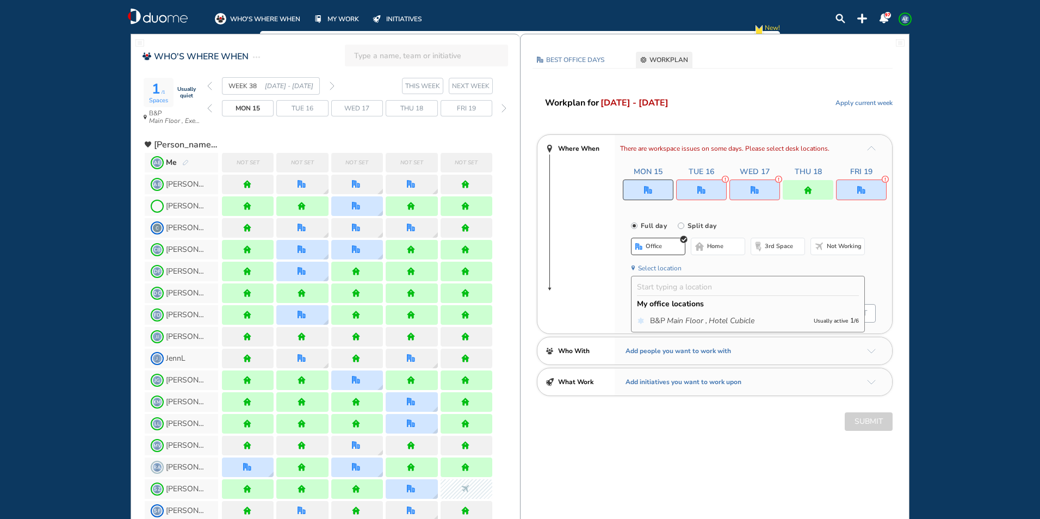
click at [689, 323] on icon "Main Floor ," at bounding box center [687, 321] width 40 height 11
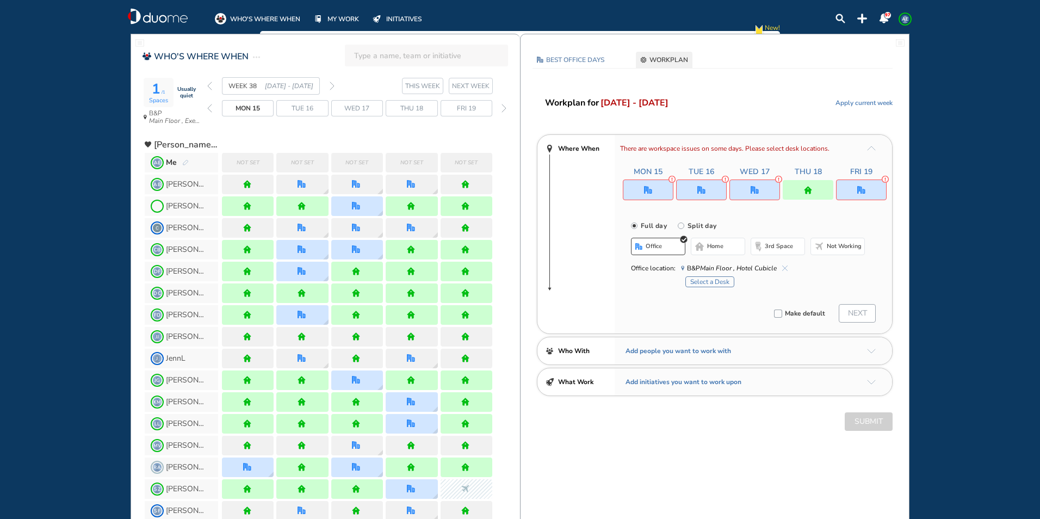
click at [701, 281] on button "Select a Desk" at bounding box center [709, 281] width 49 height 11
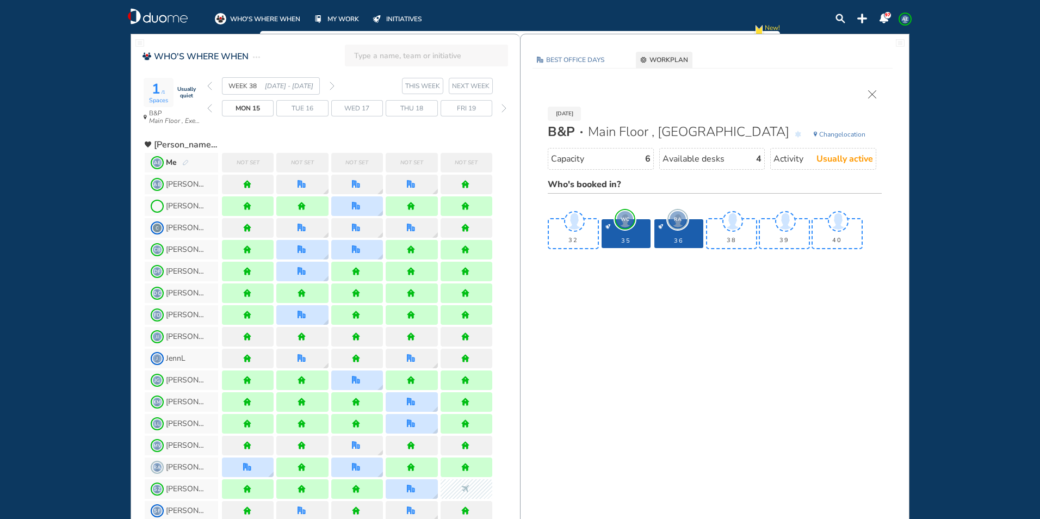
click at [333, 91] on div "WEEK 38 [DATE] - [DATE]" at bounding box center [270, 85] width 127 height 17
click at [335, 88] on section "WEEK 38 [DATE] - [DATE] THIS WEEK NEXT WEEK" at bounding box center [363, 85] width 313 height 17
click at [333, 86] on img "forward week" at bounding box center [332, 86] width 5 height 9
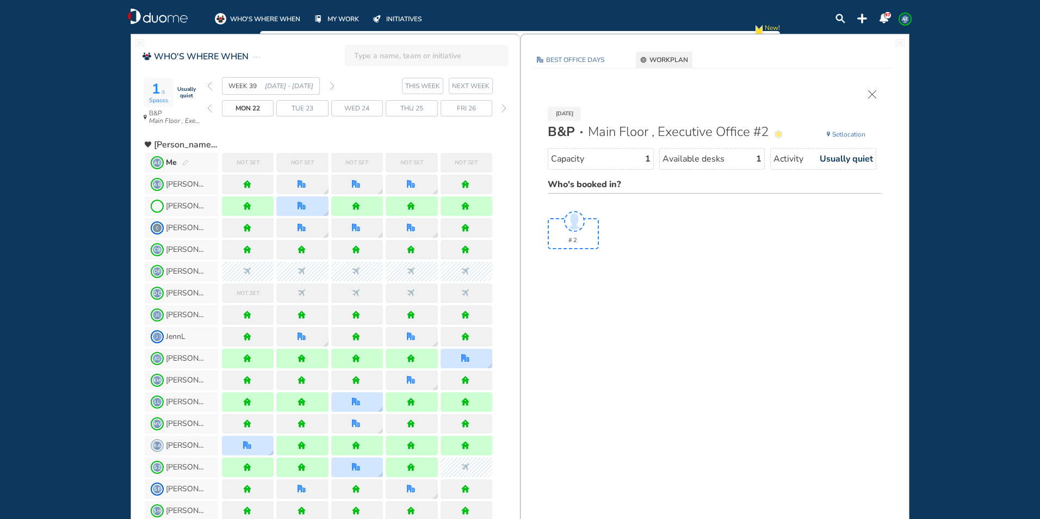
click at [877, 92] on div "[DATE] B&P Main Floor , Executive Office #2 Set location Capacity 1 Available d…" at bounding box center [715, 172] width 356 height 164
click at [871, 94] on img "cross-thin" at bounding box center [872, 94] width 8 height 8
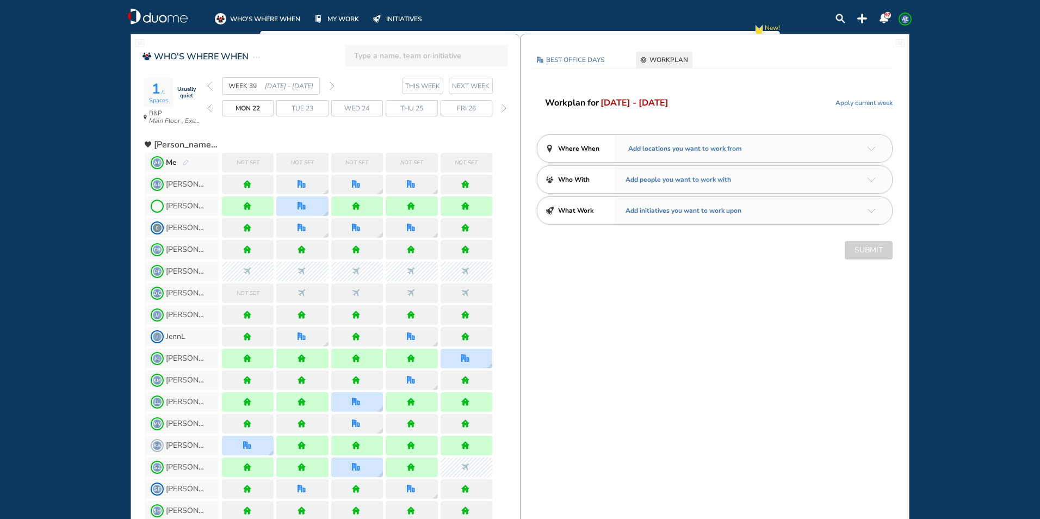
click at [213, 84] on div "WEEK 39 [DATE] - [DATE]" at bounding box center [270, 85] width 127 height 17
click at [208, 88] on img "back week" at bounding box center [209, 86] width 5 height 9
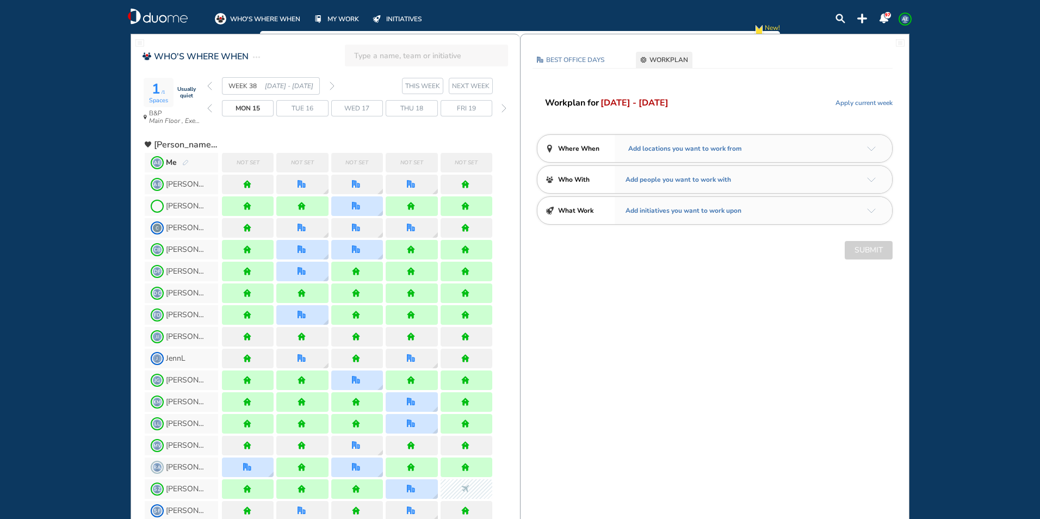
click at [209, 84] on img "back week" at bounding box center [209, 86] width 5 height 9
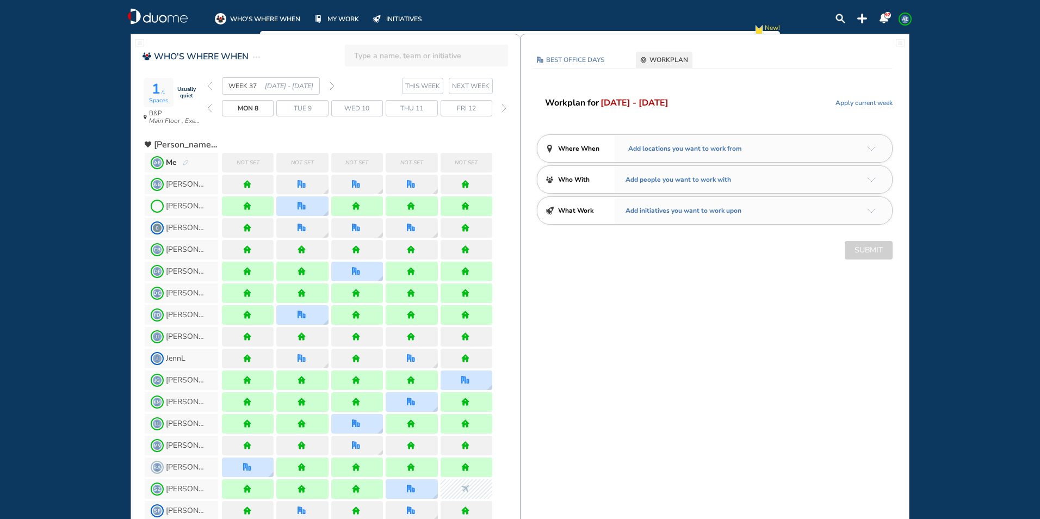
click at [871, 148] on img "arrow-down-a5b4c4" at bounding box center [871, 148] width 9 height 5
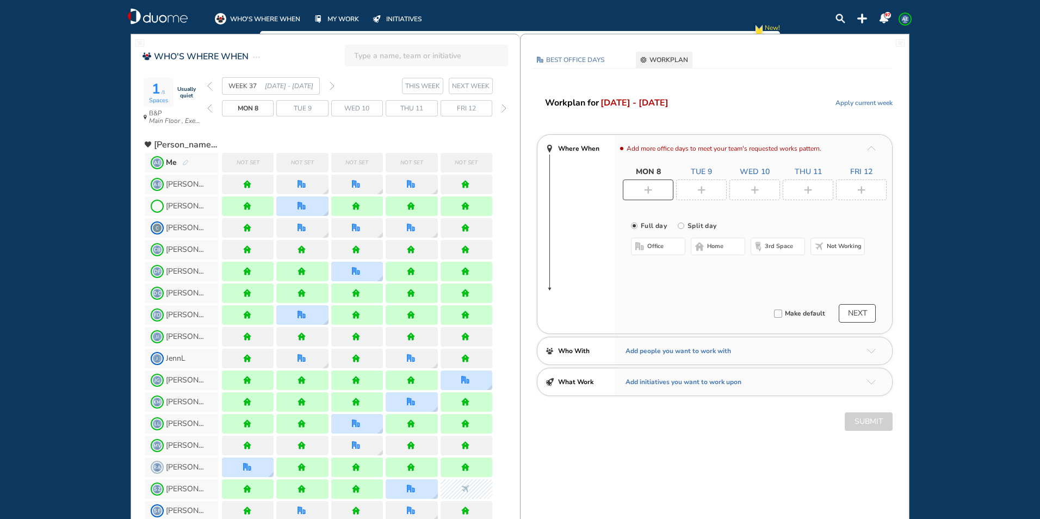
click at [821, 183] on div at bounding box center [808, 190] width 51 height 21
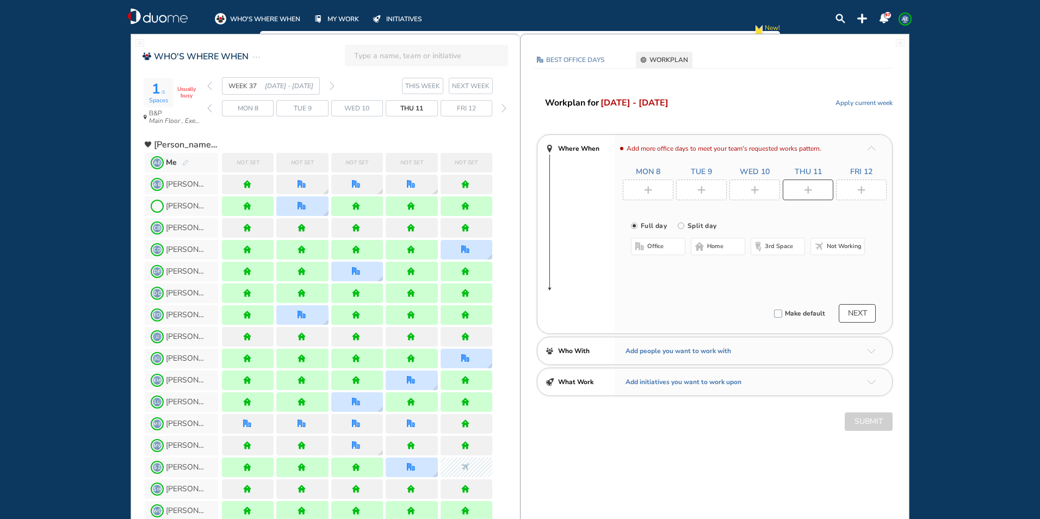
click at [656, 249] on span "office" at bounding box center [655, 246] width 16 height 9
click at [765, 192] on div at bounding box center [754, 190] width 51 height 21
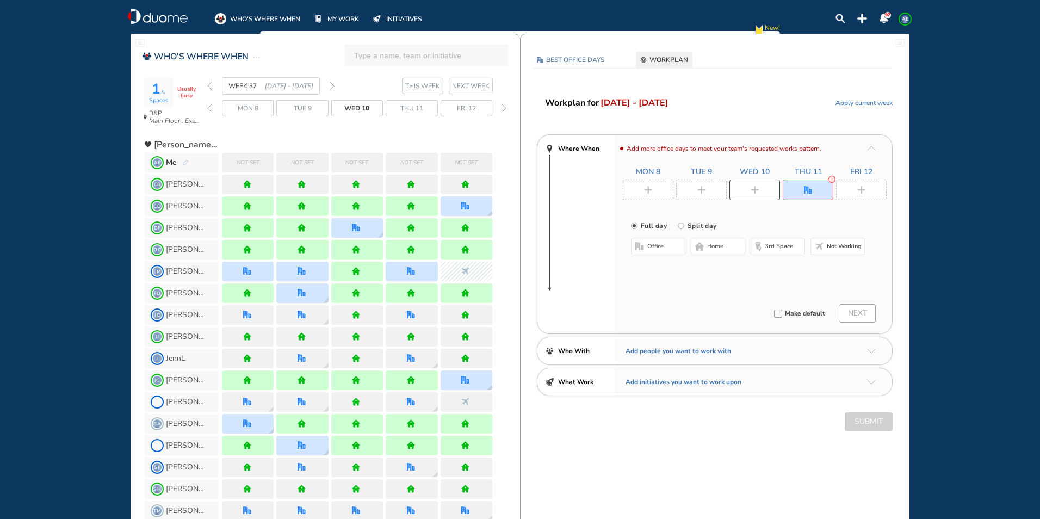
click at [669, 246] on button "office" at bounding box center [658, 246] width 54 height 17
click at [706, 190] on div at bounding box center [701, 190] width 51 height 21
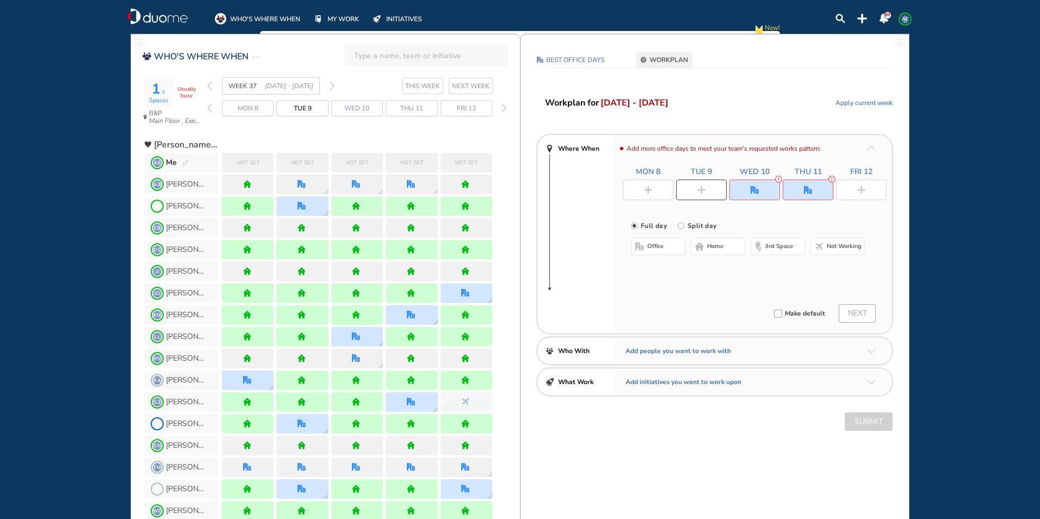
click at [674, 243] on button "office" at bounding box center [658, 246] width 54 height 17
click at [845, 190] on div at bounding box center [861, 190] width 51 height 21
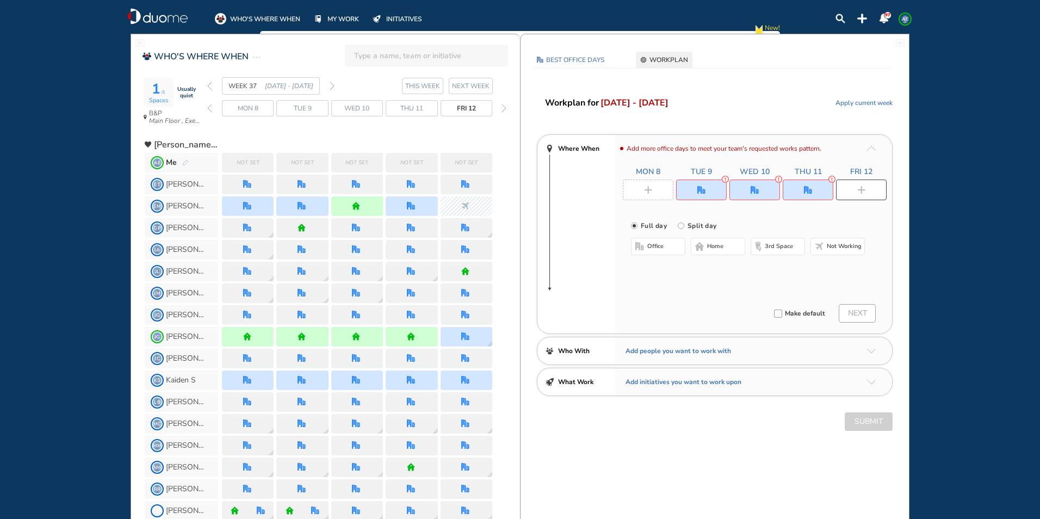
click at [667, 251] on button "office" at bounding box center [658, 246] width 54 height 17
drag, startPoint x: 796, startPoint y: 189, endPoint x: 761, endPoint y: 234, distance: 57.4
click at [795, 189] on div at bounding box center [808, 190] width 51 height 21
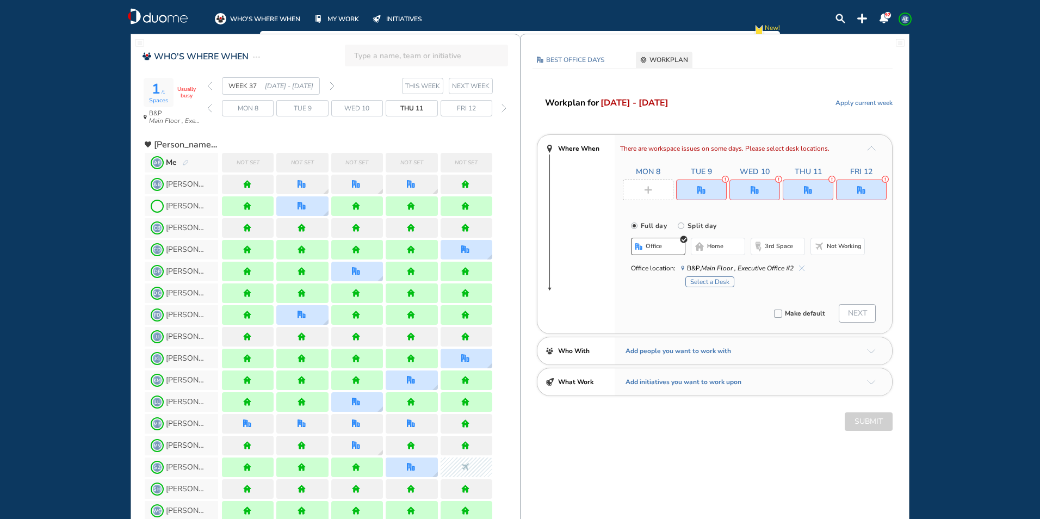
click at [714, 249] on span "home" at bounding box center [715, 246] width 16 height 9
drag, startPoint x: 754, startPoint y: 188, endPoint x: 725, endPoint y: 233, distance: 54.3
click at [753, 191] on img "office" at bounding box center [755, 190] width 8 height 8
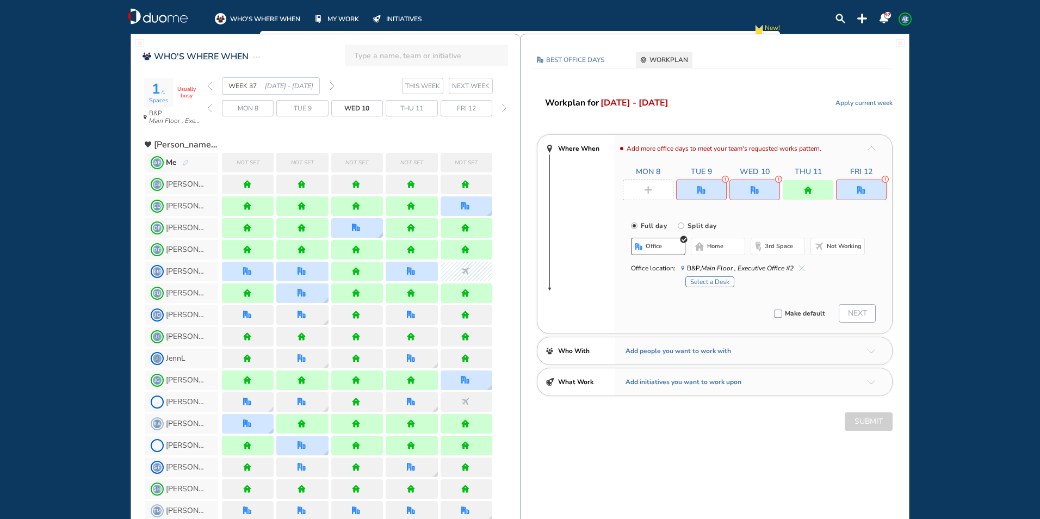
click at [721, 244] on span "home" at bounding box center [715, 246] width 16 height 9
click at [712, 189] on div at bounding box center [701, 190] width 51 height 21
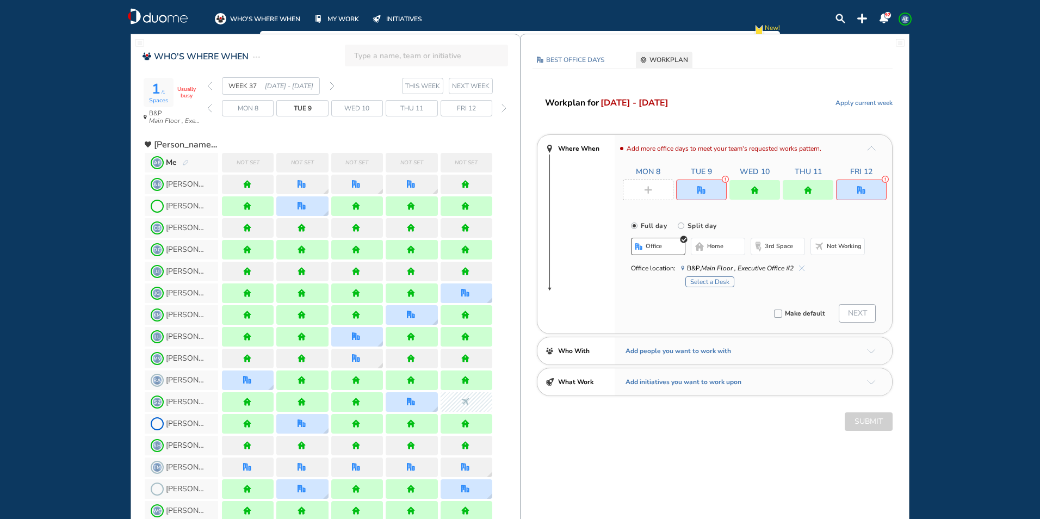
click at [701, 240] on button "home" at bounding box center [718, 246] width 54 height 17
drag, startPoint x: 642, startPoint y: 187, endPoint x: 694, endPoint y: 222, distance: 63.4
click at [642, 188] on div at bounding box center [648, 190] width 51 height 21
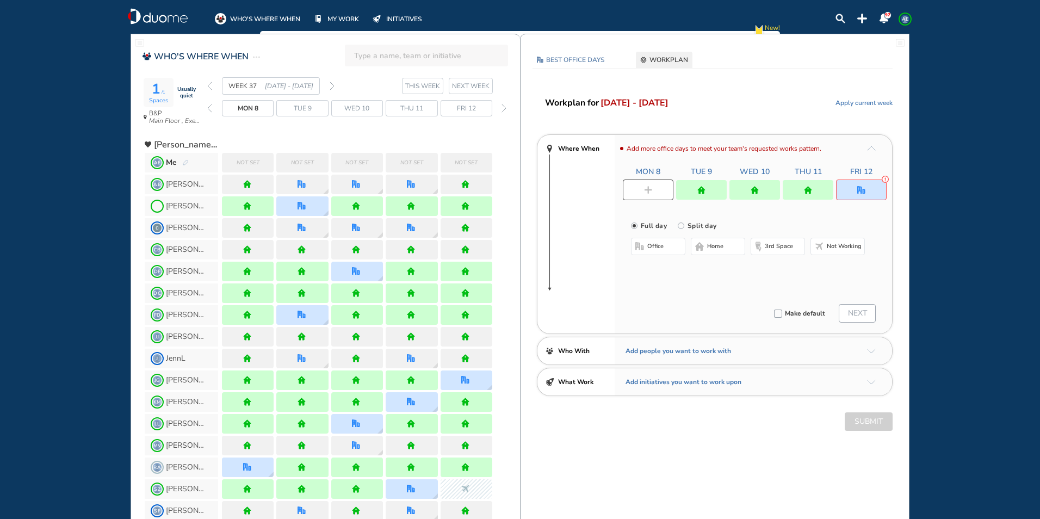
drag, startPoint x: 716, startPoint y: 246, endPoint x: 777, endPoint y: 214, distance: 69.1
click at [716, 248] on span "home" at bounding box center [715, 246] width 16 height 9
click at [852, 188] on div at bounding box center [861, 190] width 51 height 21
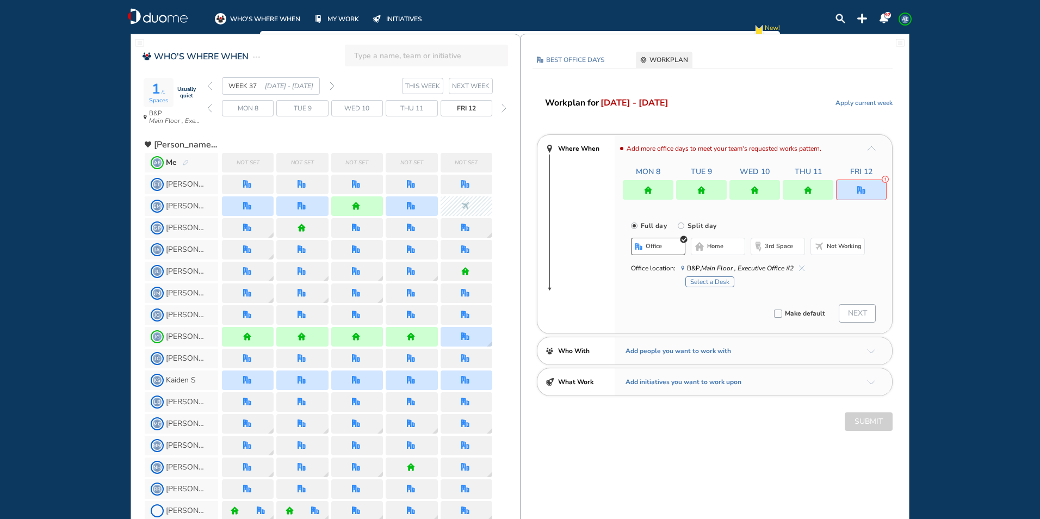
click at [723, 249] on span "home" at bounding box center [715, 246] width 16 height 9
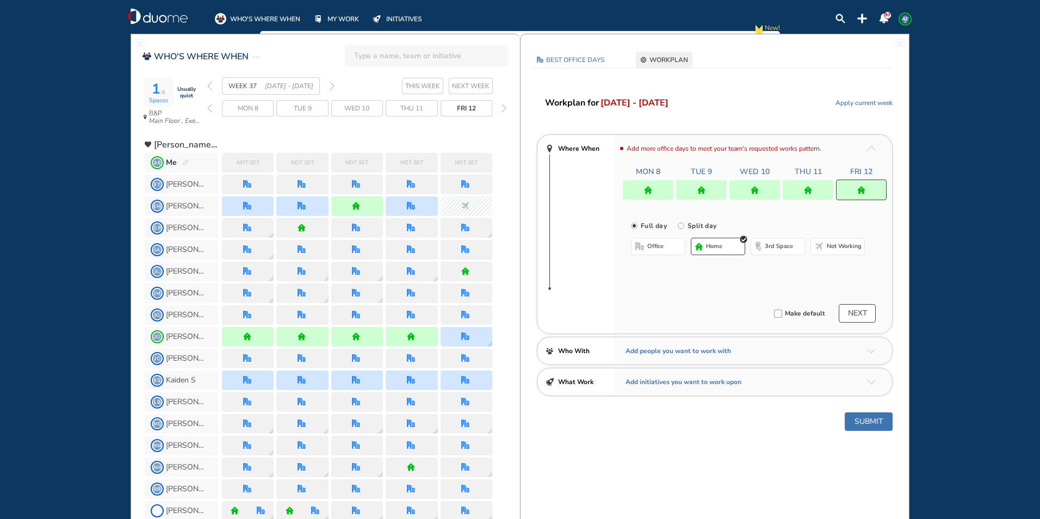
click at [702, 246] on img "home" at bounding box center [699, 247] width 8 height 8
click at [854, 421] on button "Submit" at bounding box center [869, 421] width 48 height 18
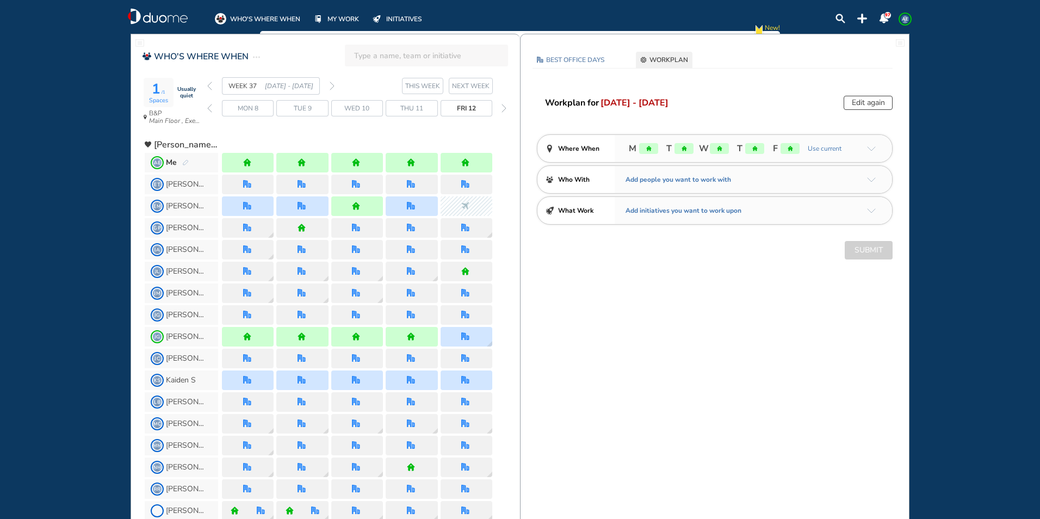
click at [335, 88] on section "WEEK 37 [DATE] - [DATE] THIS WEEK NEXT WEEK" at bounding box center [363, 85] width 313 height 17
click at [335, 85] on section "WEEK 37 [DATE] - [DATE] THIS WEEK NEXT WEEK" at bounding box center [363, 85] width 313 height 17
click at [331, 86] on img "forward week" at bounding box center [332, 86] width 5 height 9
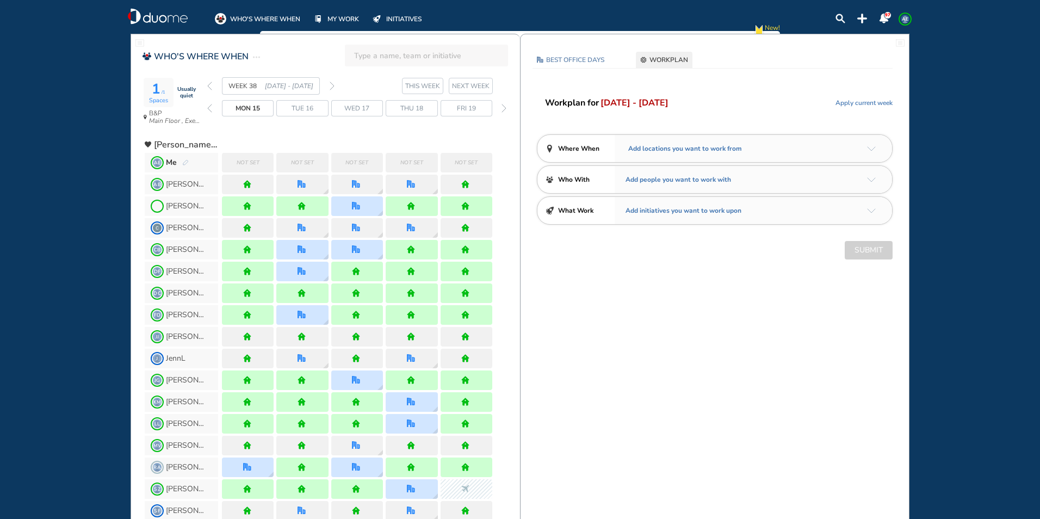
click at [876, 145] on div "Add locations you want to work from" at bounding box center [753, 148] width 277 height 27
click at [873, 146] on img "arrow-down-a5b4c4" at bounding box center [871, 148] width 9 height 5
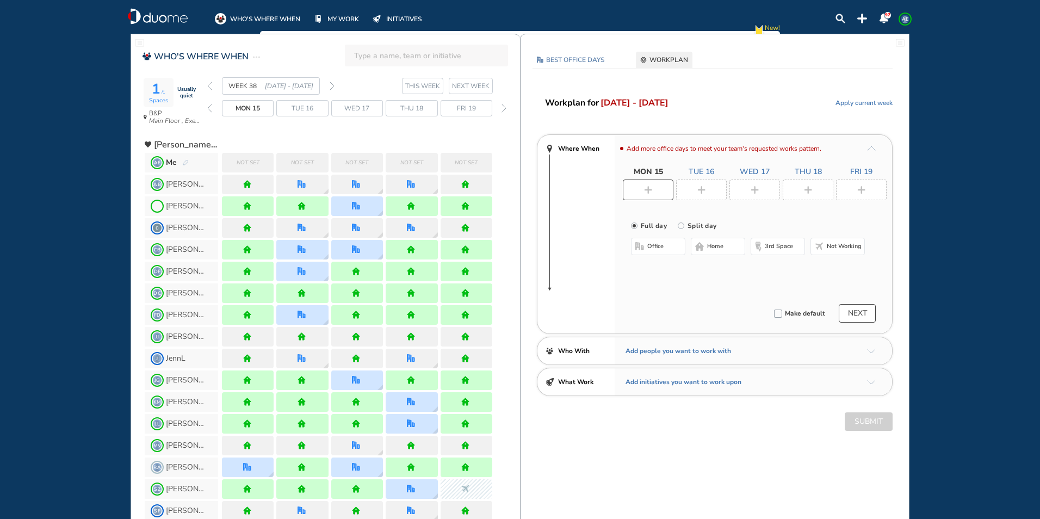
click at [849, 192] on div at bounding box center [861, 190] width 51 height 21
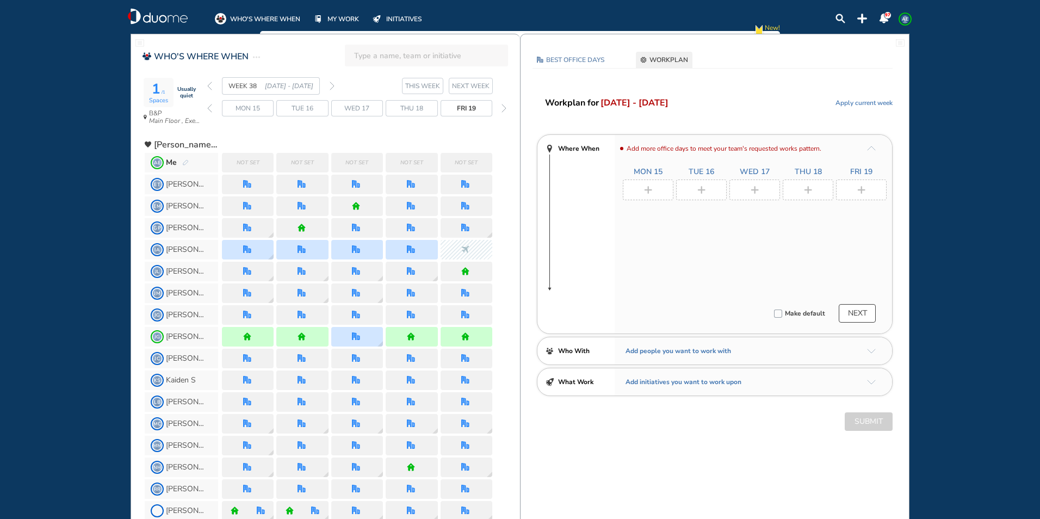
click at [845, 191] on div at bounding box center [861, 190] width 51 height 21
click at [657, 188] on div at bounding box center [648, 190] width 51 height 21
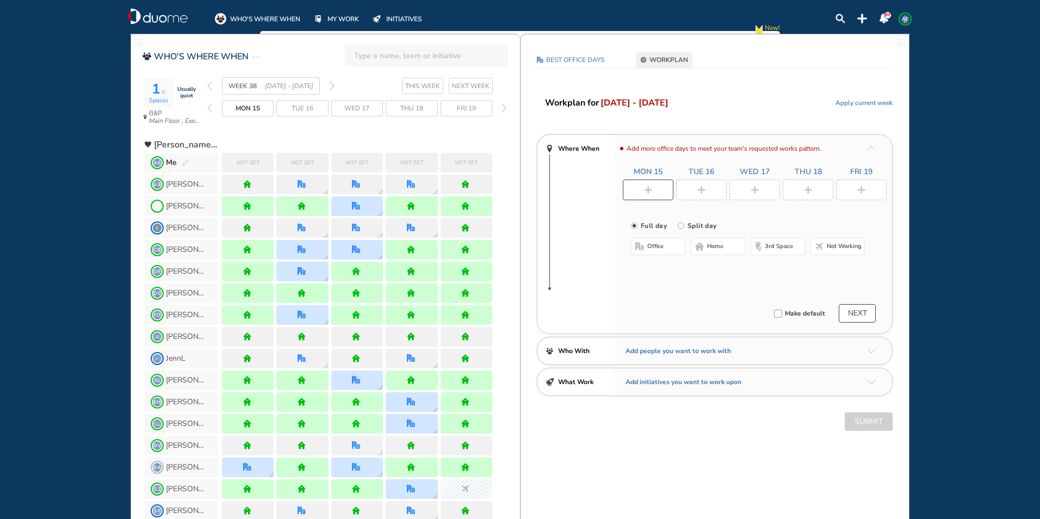
drag, startPoint x: 659, startPoint y: 243, endPoint x: 668, endPoint y: 236, distance: 12.0
click at [659, 244] on span "office" at bounding box center [655, 246] width 16 height 9
click at [698, 179] on div "Mon 15 Tue 16 Wed 17 Thu 18 Fri 19" at bounding box center [755, 182] width 264 height 33
click at [632, 188] on div at bounding box center [648, 190] width 51 height 21
click at [708, 248] on span "home" at bounding box center [715, 246] width 16 height 9
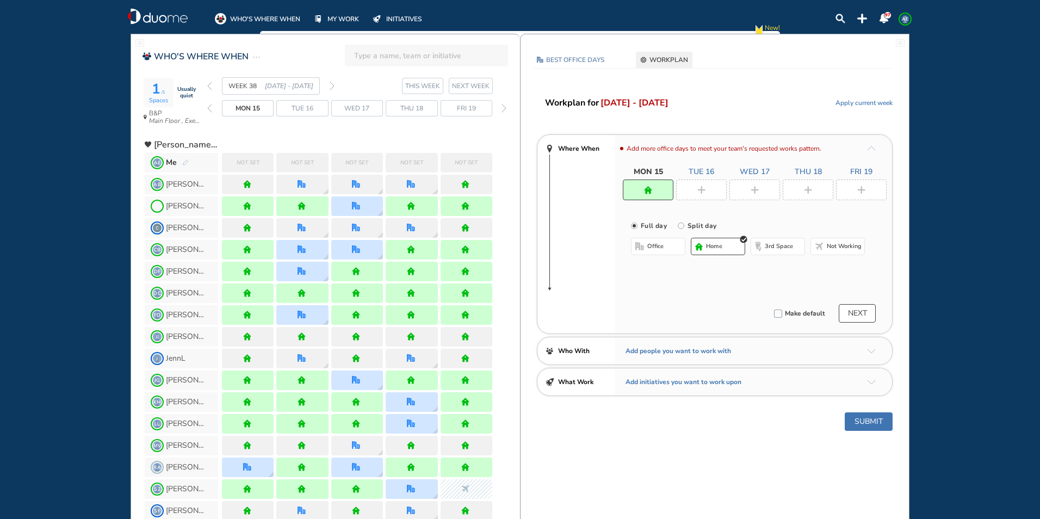
drag, startPoint x: 710, startPoint y: 186, endPoint x: 682, endPoint y: 236, distance: 58.0
click at [709, 190] on div at bounding box center [701, 190] width 51 height 21
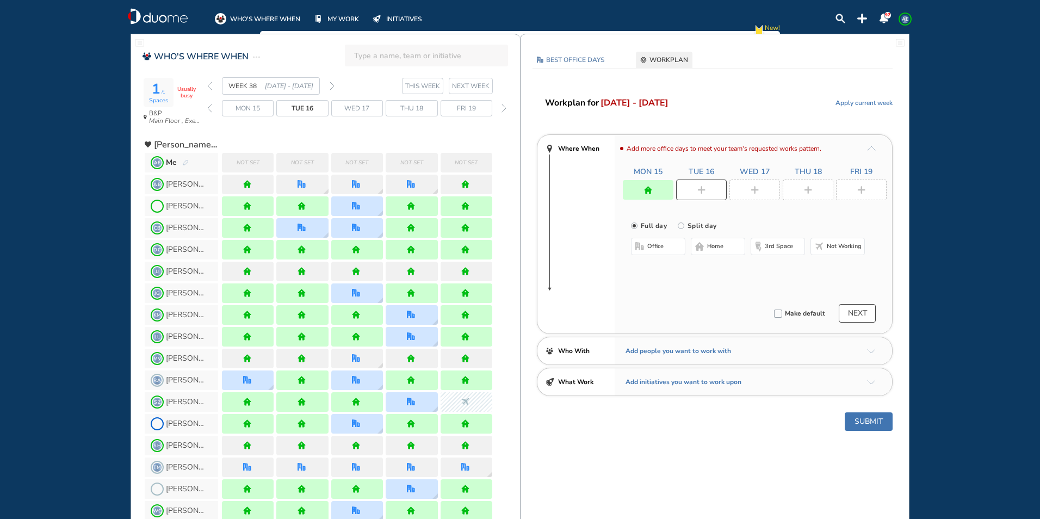
drag, startPoint x: 682, startPoint y: 236, endPoint x: 707, endPoint y: 244, distance: 26.3
click at [707, 244] on button "home" at bounding box center [718, 246] width 54 height 17
click at [752, 188] on img "plus-rounded-bdbdbd" at bounding box center [755, 190] width 8 height 8
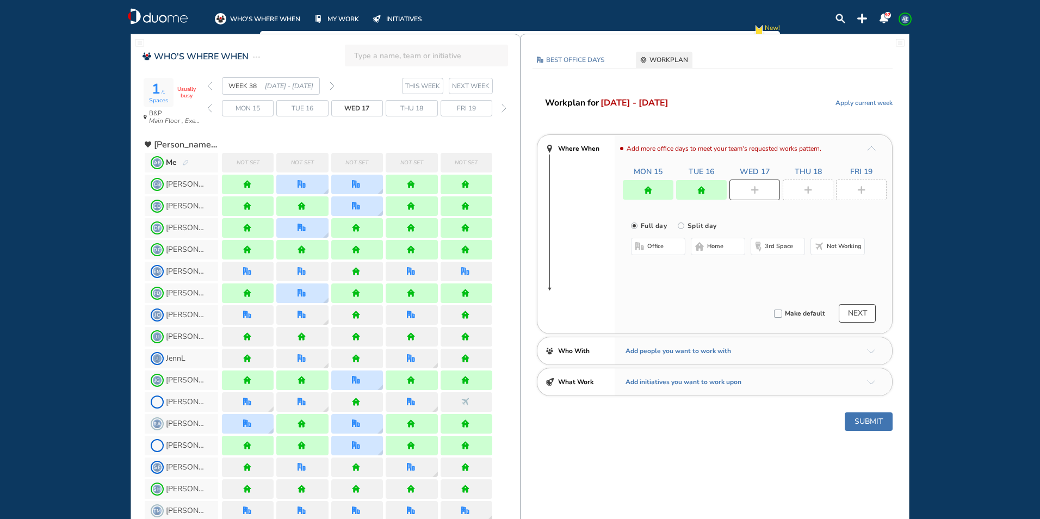
click at [746, 246] on div "office home 3rd space Not working" at bounding box center [748, 248] width 234 height 20
click at [716, 243] on span "home" at bounding box center [715, 246] width 16 height 9
drag, startPoint x: 791, startPoint y: 183, endPoint x: 793, endPoint y: 188, distance: 5.7
click at [792, 185] on div at bounding box center [808, 190] width 51 height 21
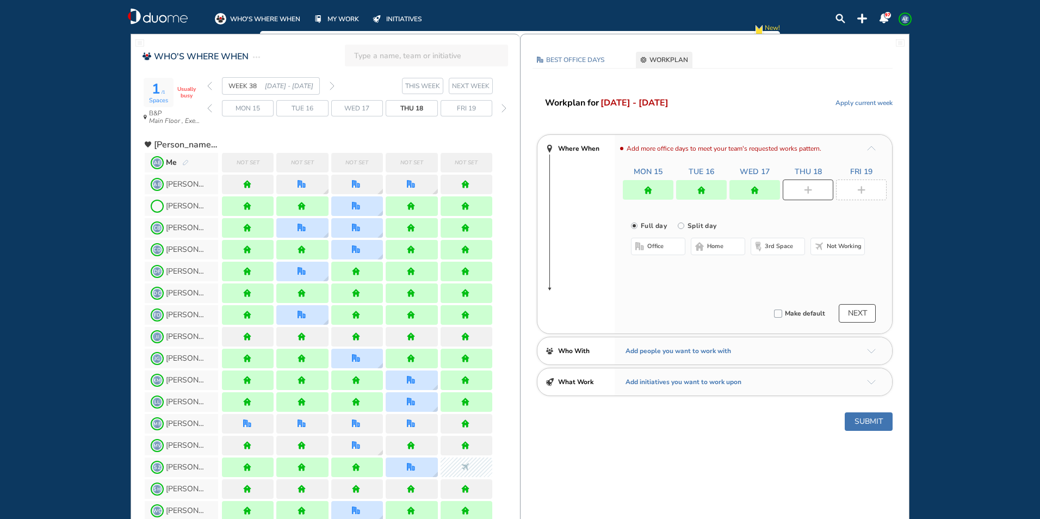
click at [674, 249] on button "office" at bounding box center [658, 246] width 54 height 17
click at [715, 247] on span "home" at bounding box center [715, 246] width 16 height 9
click at [856, 186] on div at bounding box center [861, 190] width 51 height 21
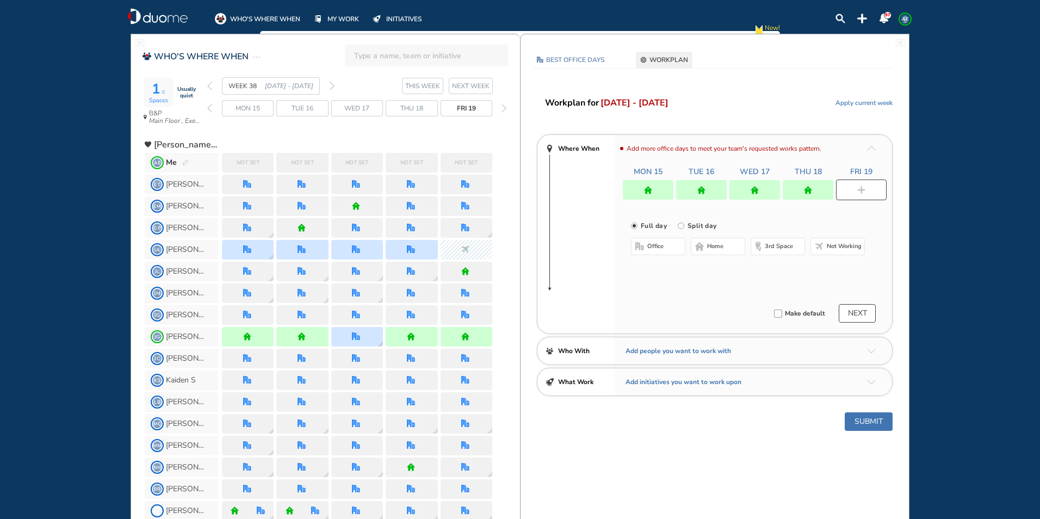
click at [653, 246] on span "office" at bounding box center [655, 246] width 16 height 9
click at [647, 268] on button "Select location" at bounding box center [660, 268] width 44 height 11
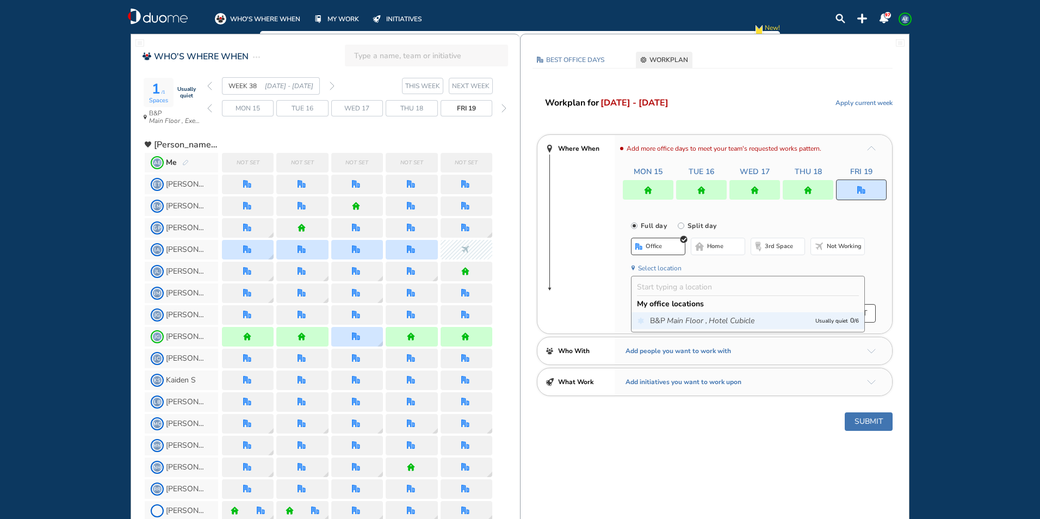
click at [745, 319] on icon "Hotel Cubicle" at bounding box center [732, 321] width 46 height 11
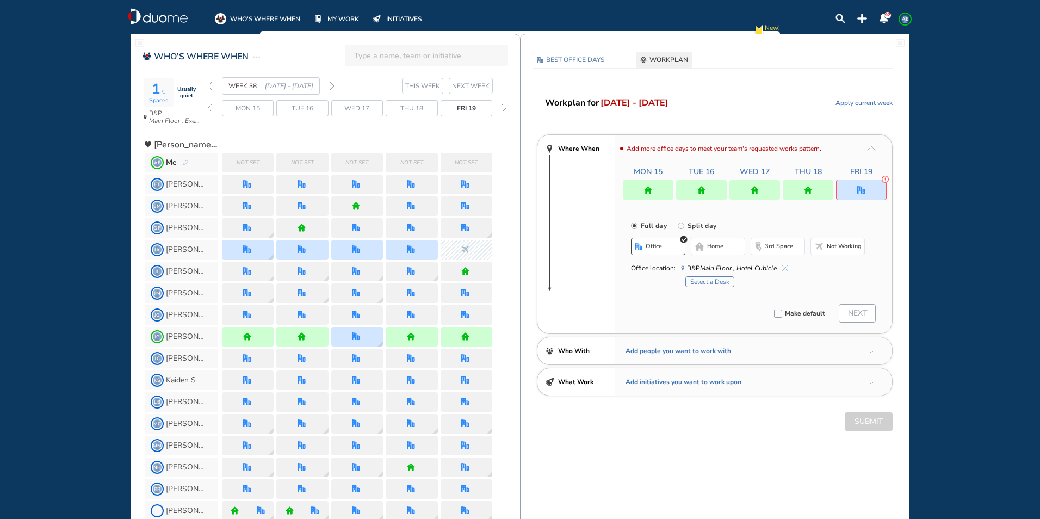
click at [716, 283] on button "Select a Desk" at bounding box center [709, 281] width 49 height 11
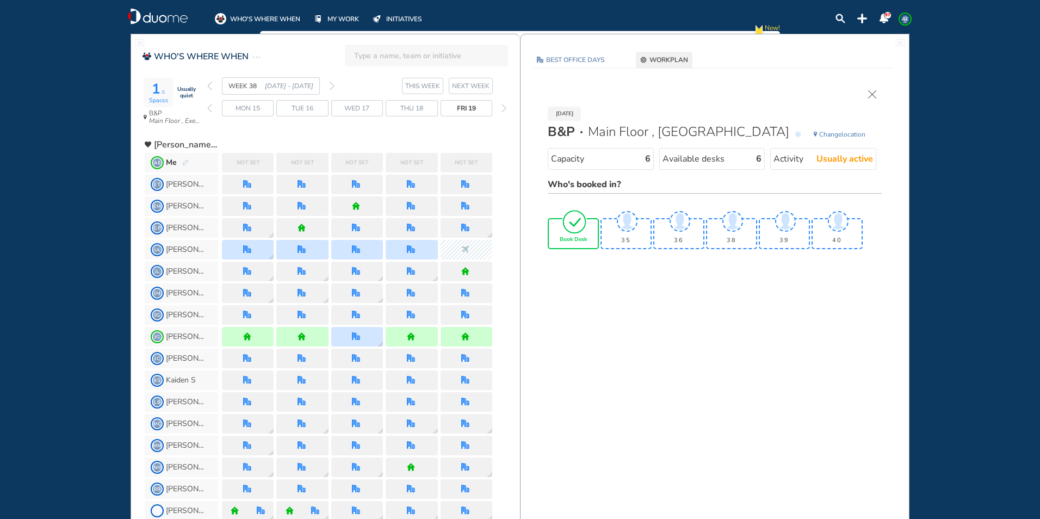
click at [585, 231] on img "tick-rounded-outline" at bounding box center [574, 222] width 25 height 26
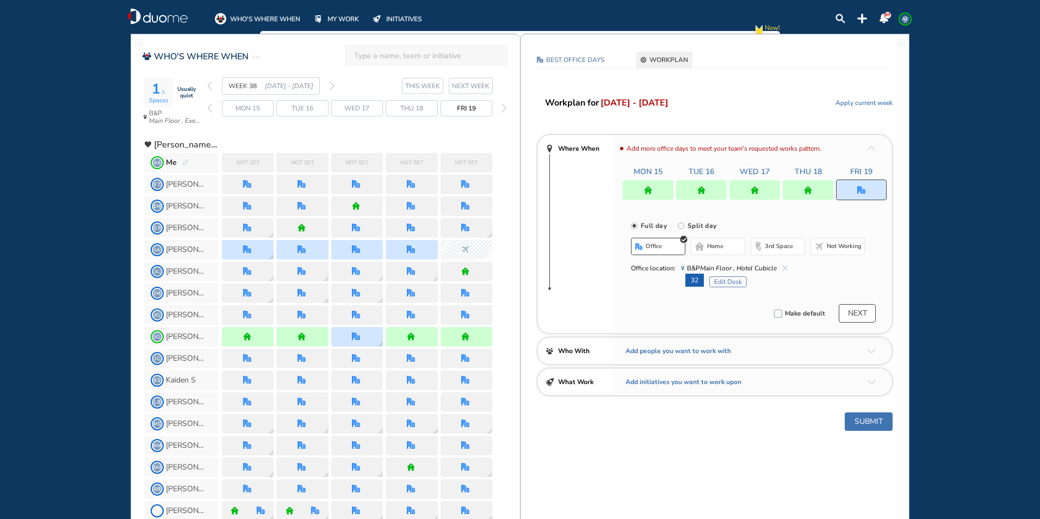
click at [862, 423] on button "Submit" at bounding box center [869, 421] width 48 height 18
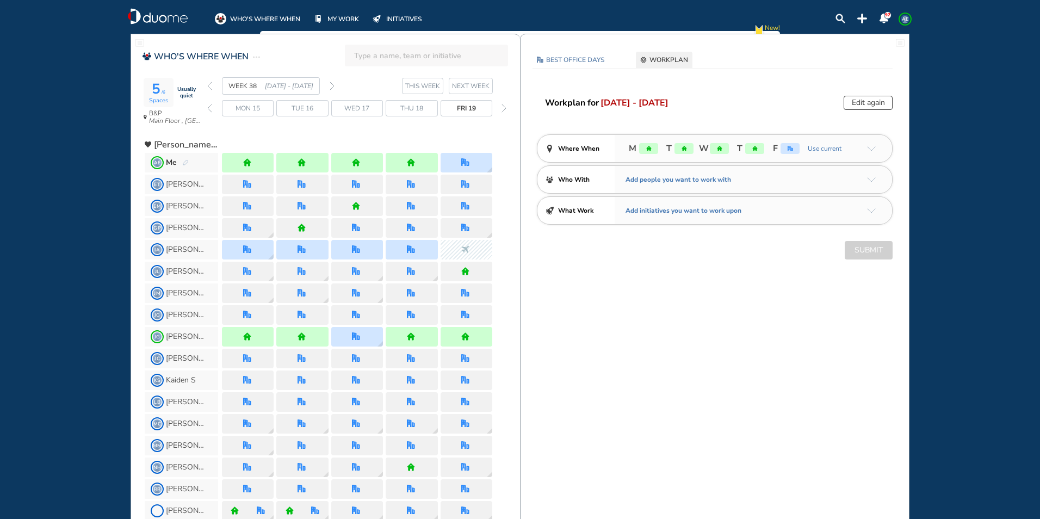
click at [333, 83] on section "WEEK 38 [DATE] - [DATE] THIS WEEK NEXT WEEK" at bounding box center [363, 85] width 313 height 17
click at [331, 83] on img "forward week" at bounding box center [332, 86] width 5 height 9
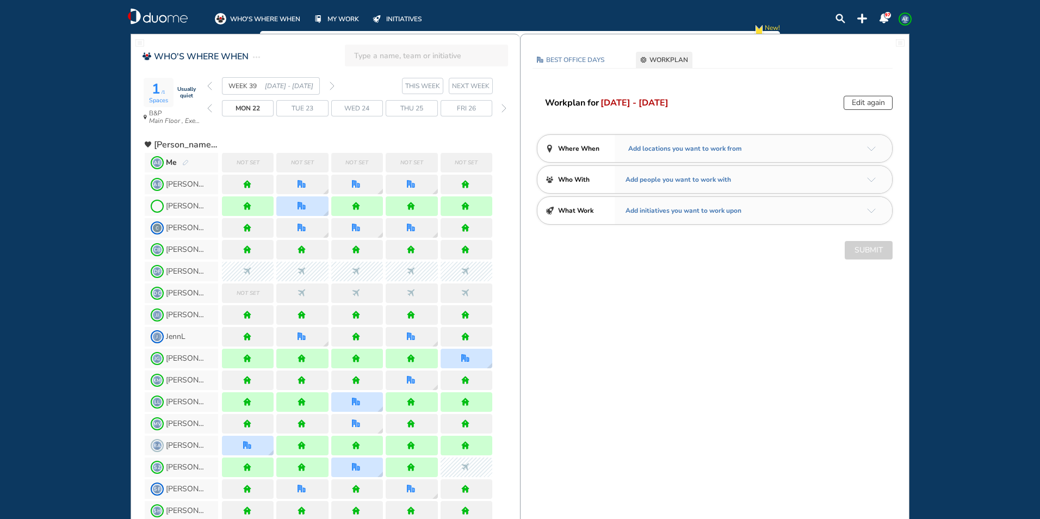
click at [872, 144] on div "Add locations you want to work from" at bounding box center [753, 148] width 277 height 27
click at [872, 149] on img "arrow-down-a5b4c4" at bounding box center [871, 148] width 9 height 5
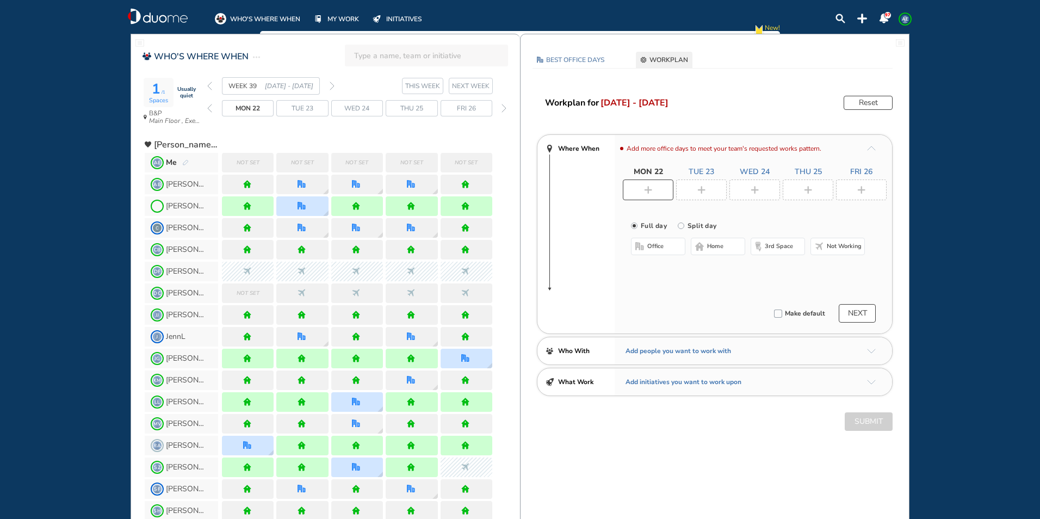
click at [660, 190] on div at bounding box center [648, 190] width 51 height 21
click at [706, 245] on button "home" at bounding box center [718, 246] width 54 height 17
drag, startPoint x: 703, startPoint y: 192, endPoint x: 703, endPoint y: 235, distance: 43.0
click at [703, 193] on img "plus-rounded-bdbdbd" at bounding box center [701, 190] width 8 height 8
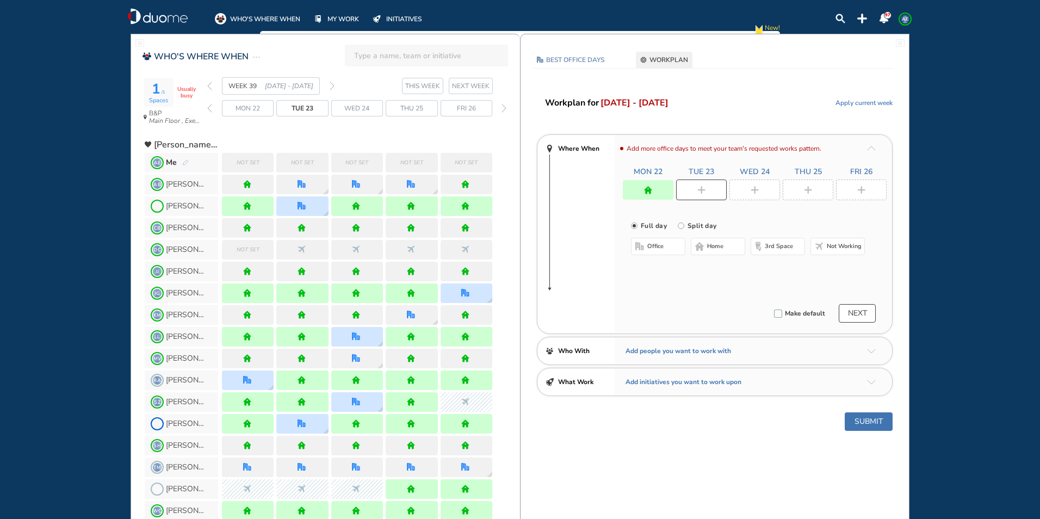
click at [707, 244] on button "home" at bounding box center [718, 246] width 54 height 17
drag, startPoint x: 753, startPoint y: 182, endPoint x: 743, endPoint y: 202, distance: 22.4
click at [754, 183] on div at bounding box center [754, 190] width 51 height 21
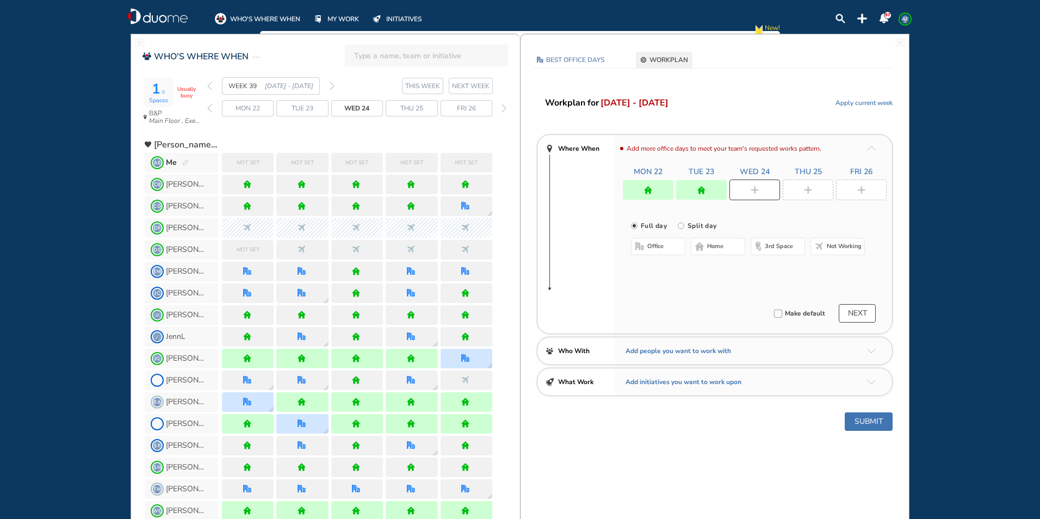
click at [714, 246] on span "home" at bounding box center [715, 246] width 16 height 9
click at [815, 186] on div at bounding box center [808, 190] width 51 height 21
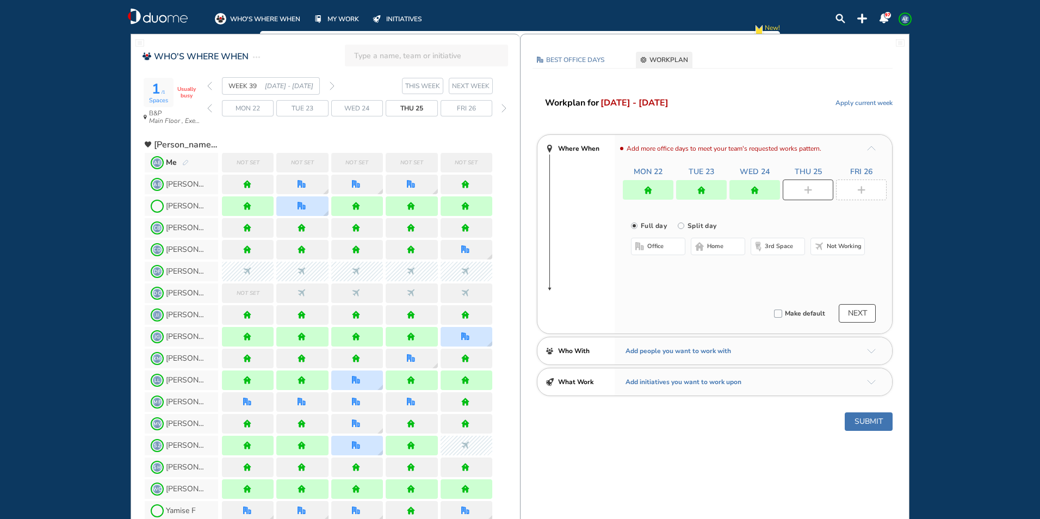
click at [658, 249] on span "office" at bounding box center [655, 246] width 16 height 9
click at [667, 251] on button "office" at bounding box center [658, 246] width 54 height 17
click at [872, 189] on div at bounding box center [861, 190] width 51 height 21
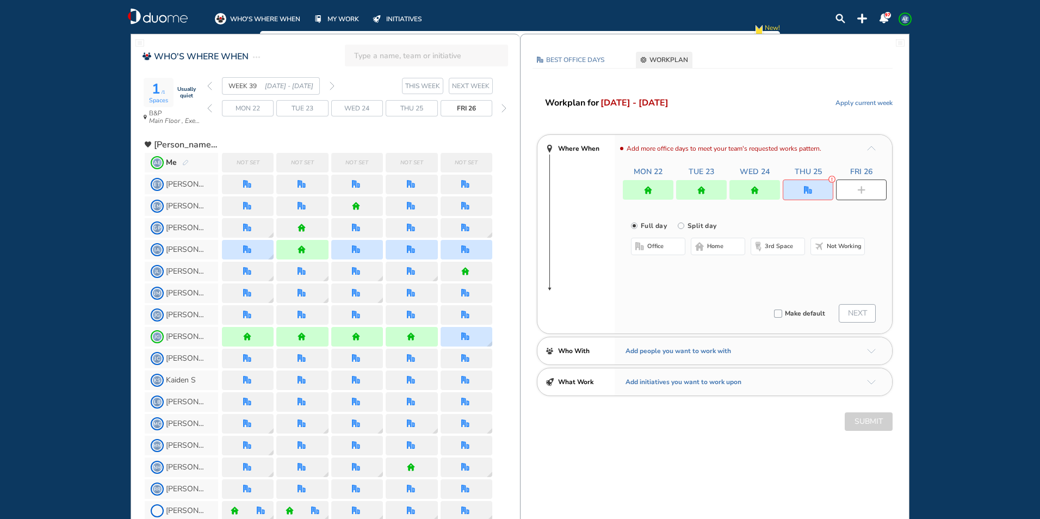
click at [673, 245] on button "office" at bounding box center [658, 246] width 54 height 17
click at [713, 282] on button "Select a Desk" at bounding box center [709, 281] width 49 height 11
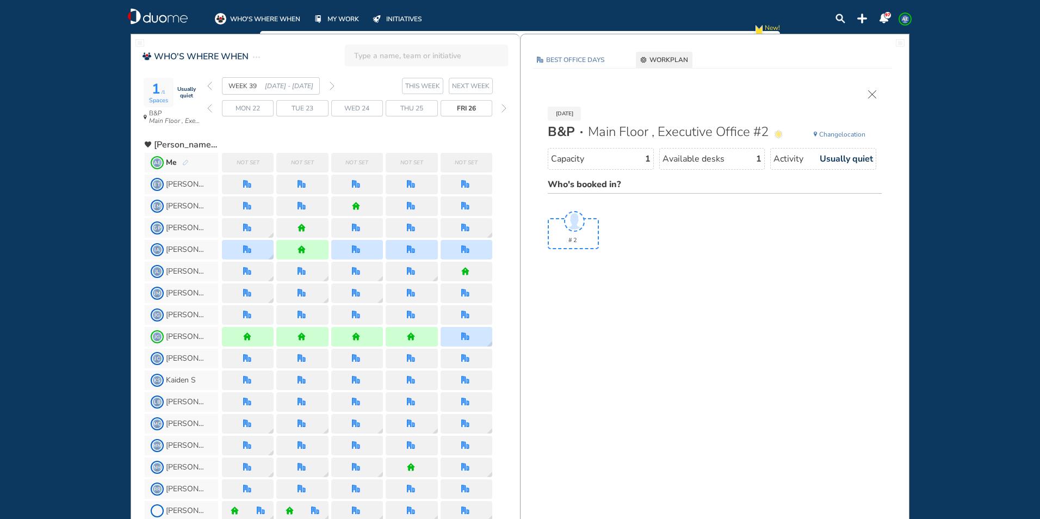
click at [329, 86] on div "WEEK 39 [DATE] - [DATE]" at bounding box center [270, 85] width 127 height 17
click at [872, 102] on div "[DATE] B&P Main Floor , Executive Office #2 Change location Capacity 1 Availabl…" at bounding box center [715, 172] width 356 height 164
click at [870, 98] on div "[DATE] B&P Main Floor , Executive Office #2 Change location Capacity 1 Availabl…" at bounding box center [715, 172] width 356 height 164
click at [870, 97] on img "cross-thin" at bounding box center [872, 94] width 8 height 8
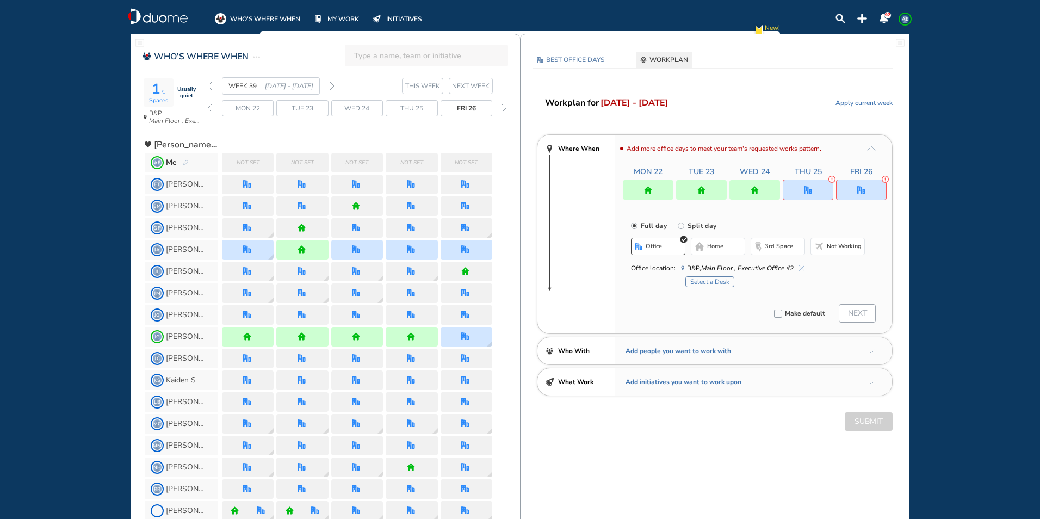
click at [870, 94] on div "BEST OFFICE DAYS WORKPLAN [DATE] B&P Main Floor , Executive Office #2 Change lo…" at bounding box center [715, 251] width 388 height 399
click at [734, 245] on button "home" at bounding box center [718, 246] width 54 height 17
drag, startPoint x: 814, startPoint y: 190, endPoint x: 769, endPoint y: 215, distance: 51.9
click at [814, 189] on div at bounding box center [808, 190] width 51 height 21
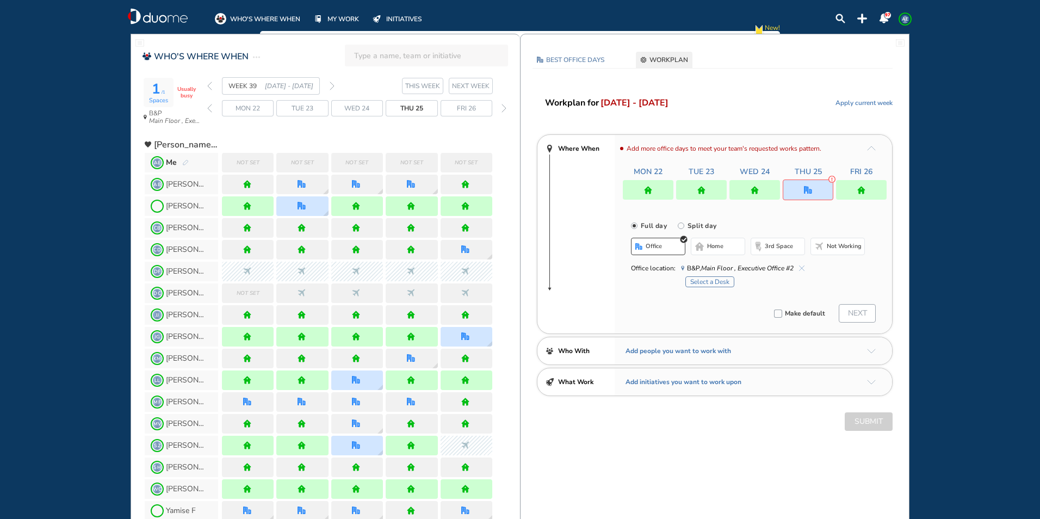
click at [726, 246] on button "home" at bounding box center [718, 246] width 54 height 17
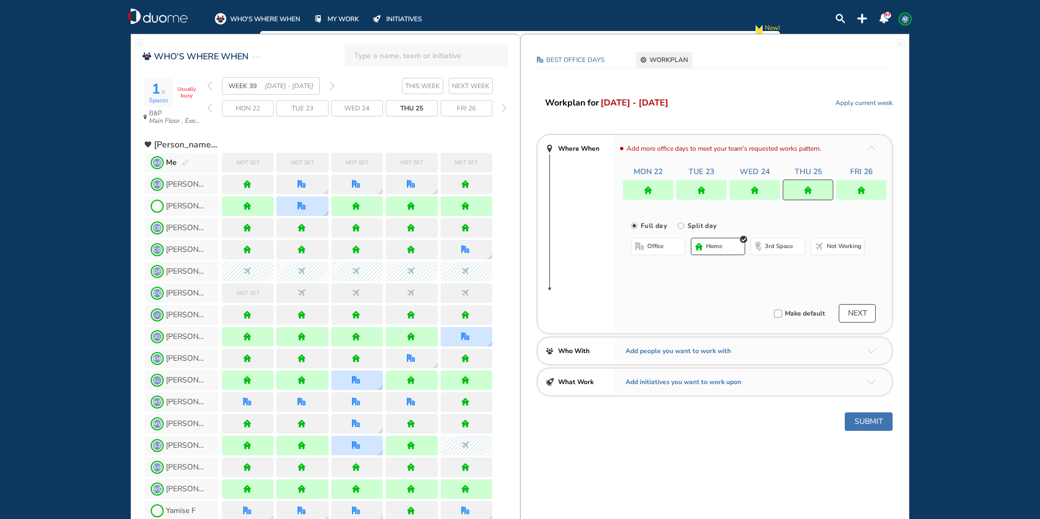
drag, startPoint x: 865, startPoint y: 190, endPoint x: 784, endPoint y: 209, distance: 83.8
click at [864, 190] on div at bounding box center [861, 190] width 51 height 20
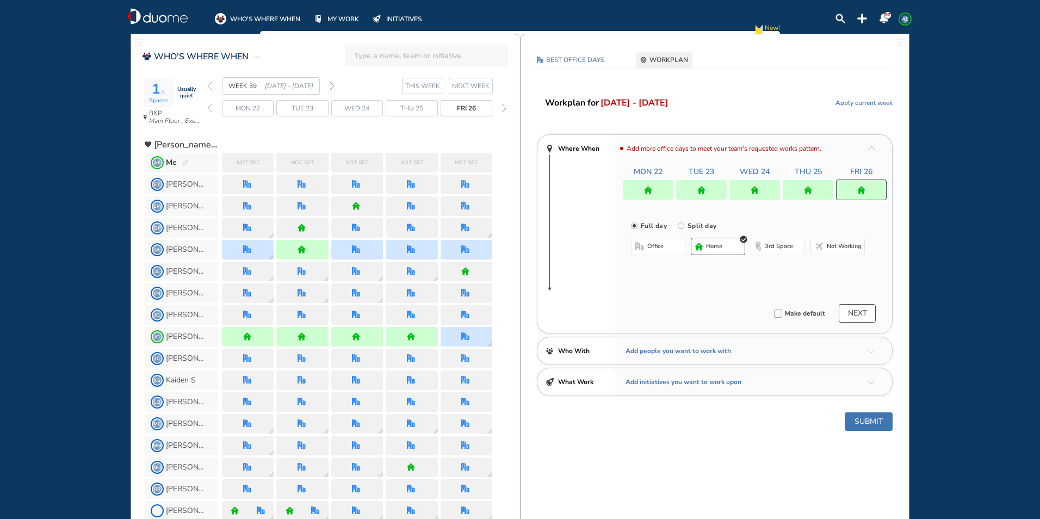
click at [672, 244] on button "office" at bounding box center [658, 246] width 54 height 17
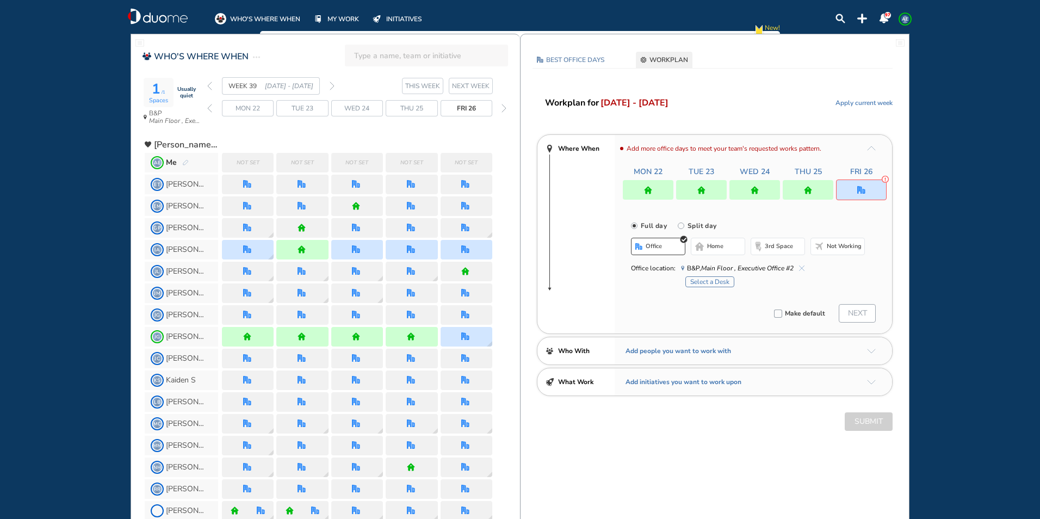
click at [713, 247] on span "home" at bounding box center [715, 246] width 16 height 9
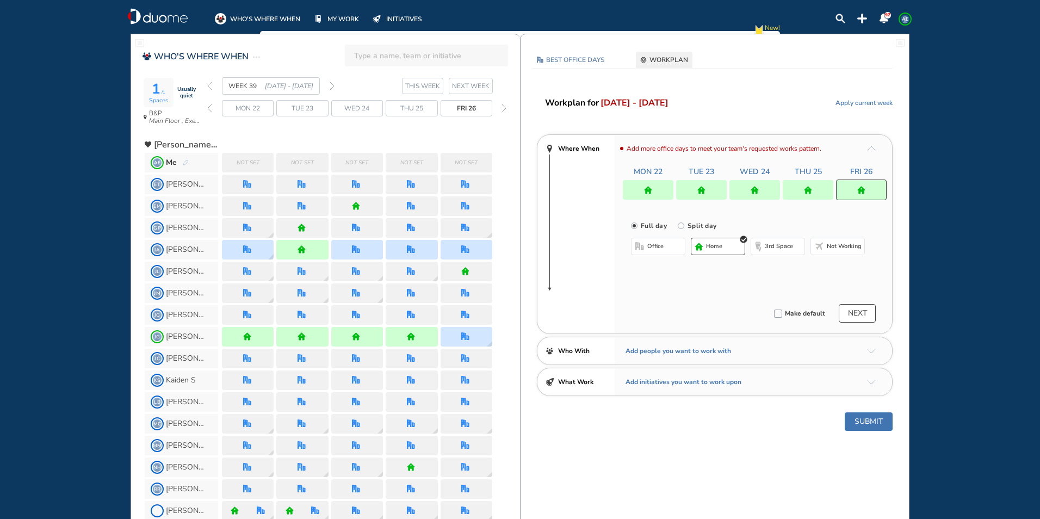
click at [697, 194] on div at bounding box center [701, 190] width 51 height 20
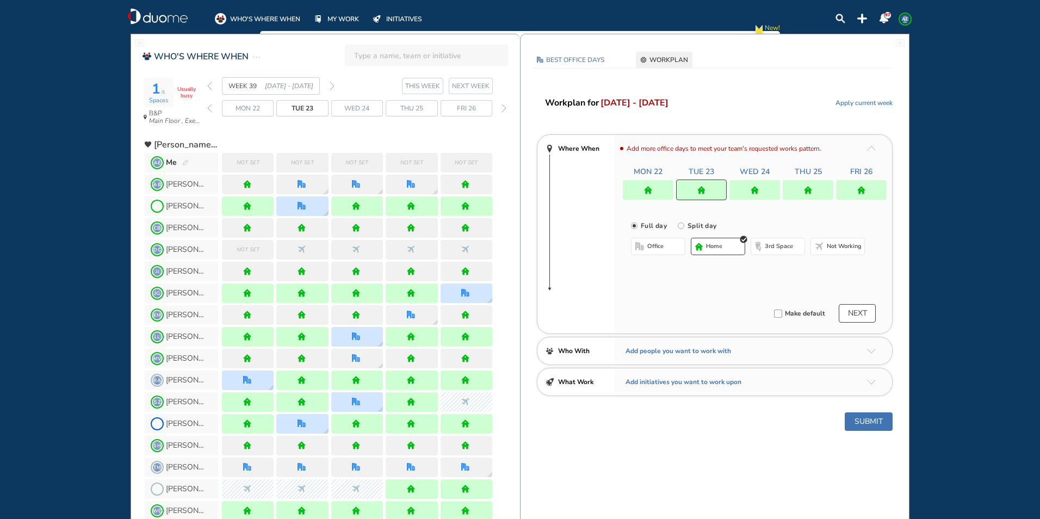
click at [659, 246] on span "office" at bounding box center [655, 246] width 16 height 9
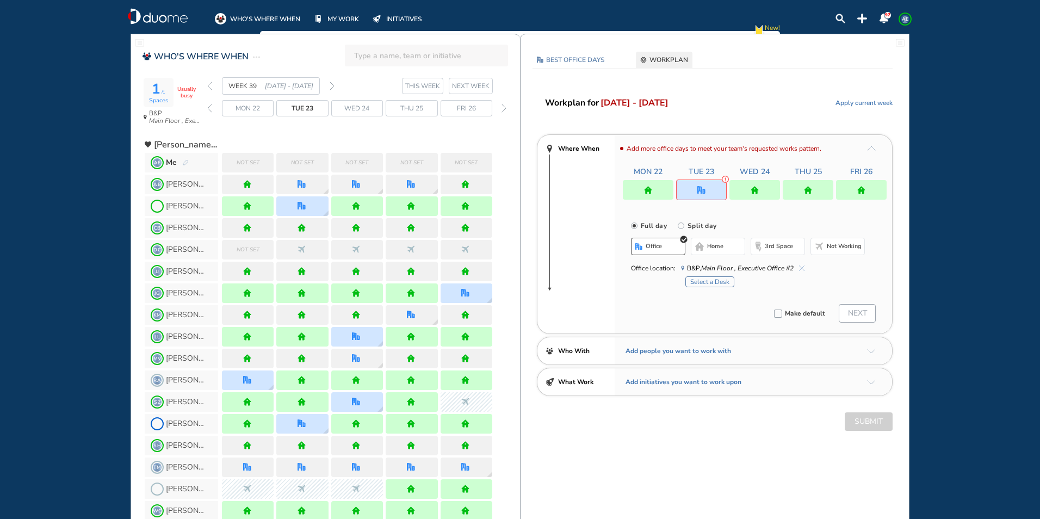
click at [667, 191] on div at bounding box center [648, 190] width 51 height 20
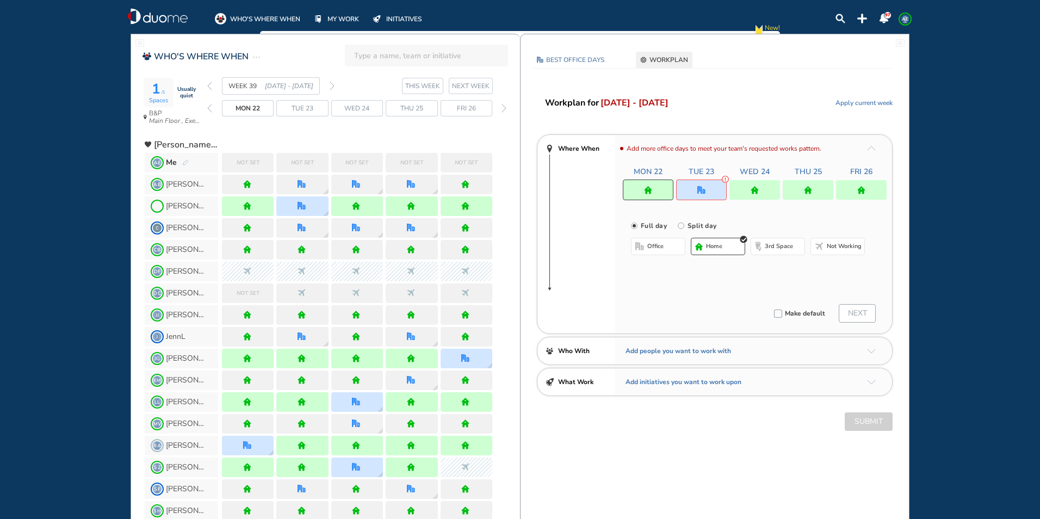
click at [761, 195] on div at bounding box center [754, 190] width 51 height 20
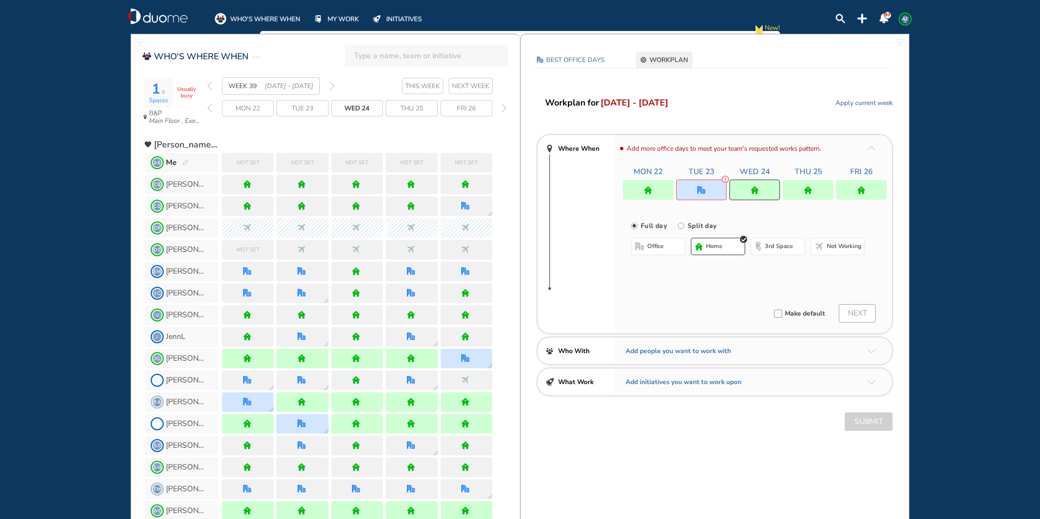
click at [663, 247] on span "office" at bounding box center [655, 246] width 16 height 9
